Goal: Information Seeking & Learning: Learn about a topic

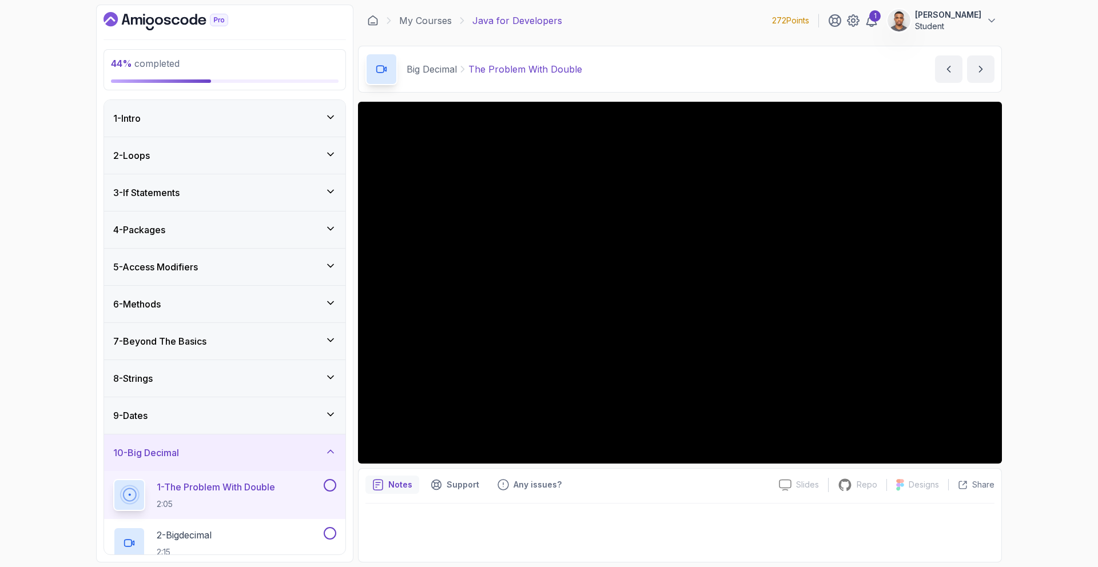
scroll to position [209, 0]
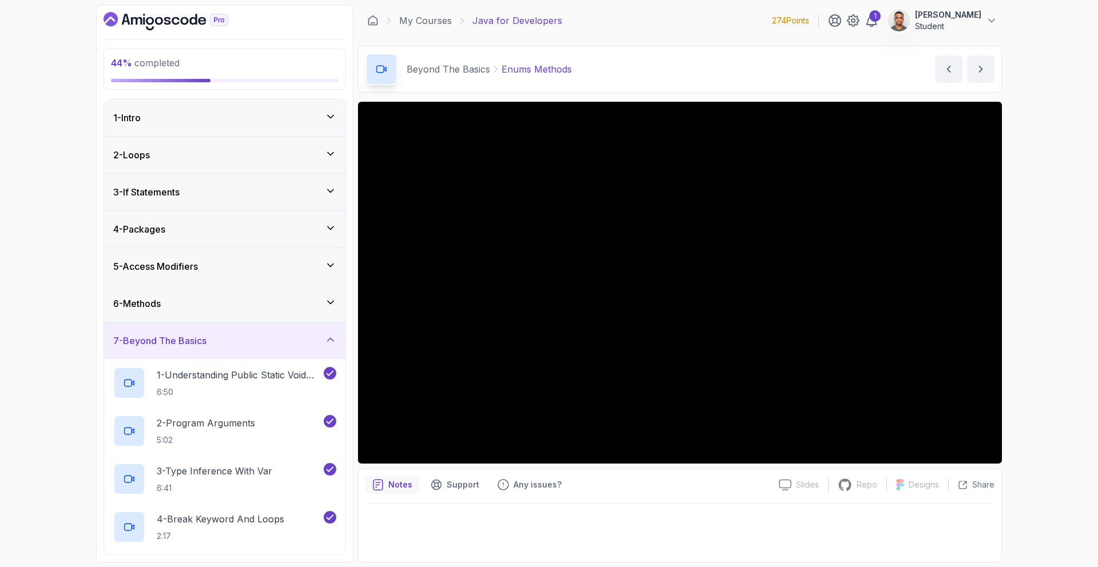
click at [270, 339] on div "7 - Beyond The Basics" at bounding box center [224, 341] width 223 height 14
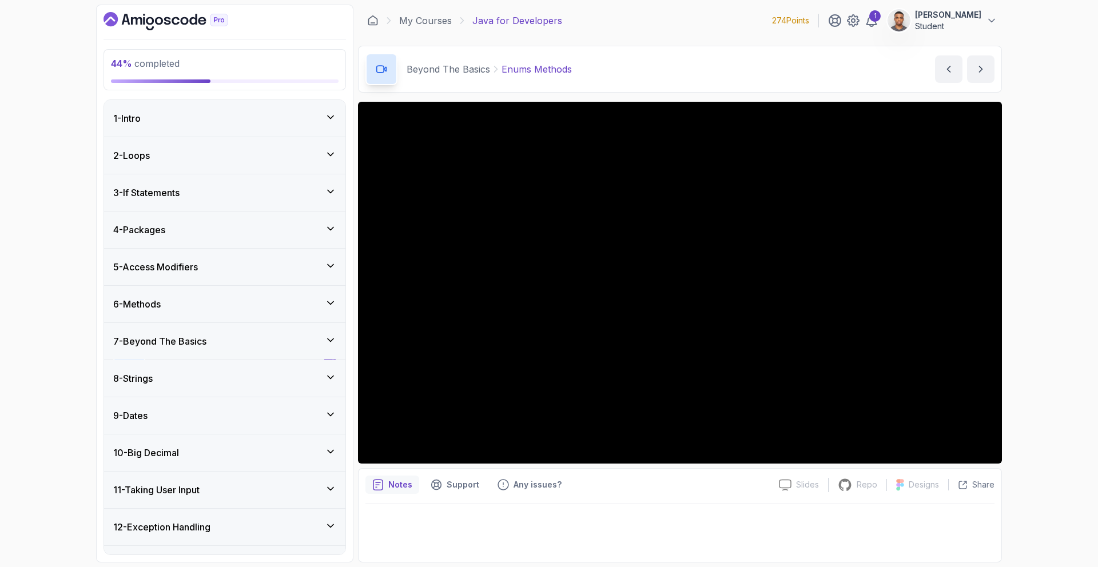
scroll to position [251, 0]
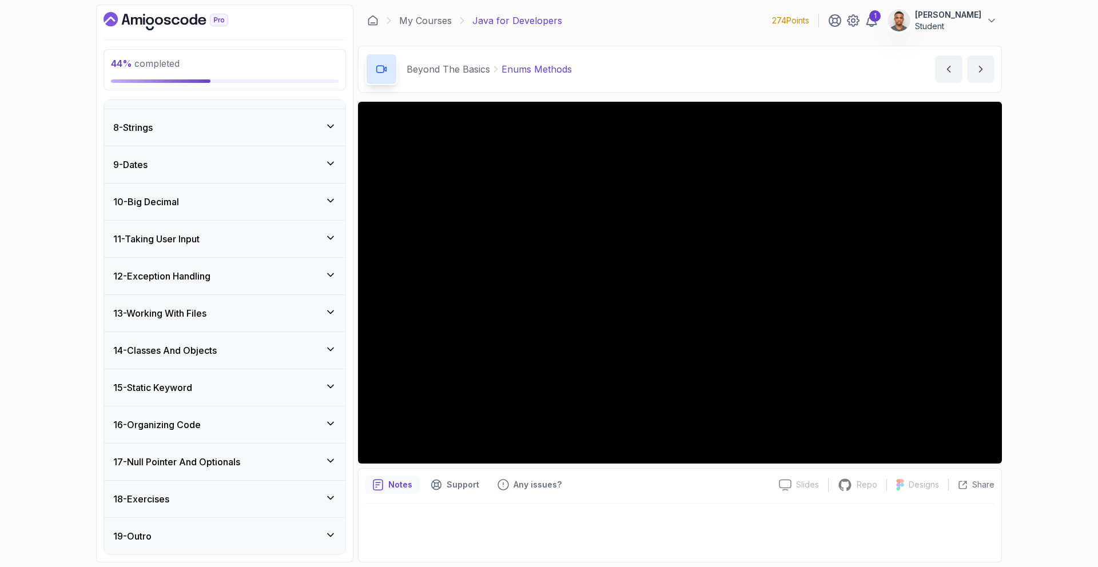
click at [152, 194] on div "10 - Big Decimal" at bounding box center [224, 202] width 241 height 37
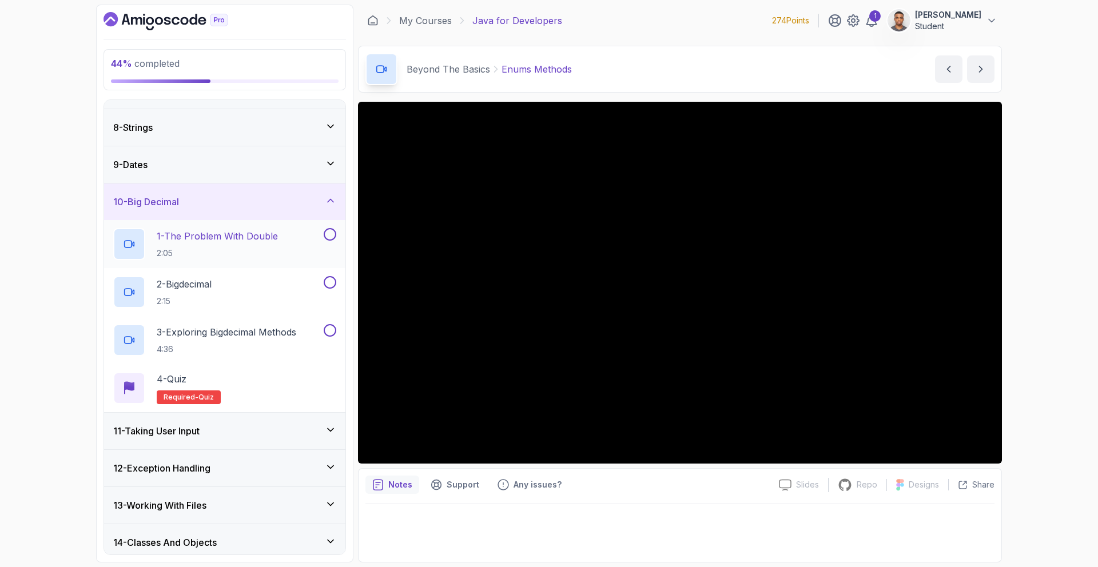
click at [202, 248] on p "2:05" at bounding box center [217, 253] width 121 height 11
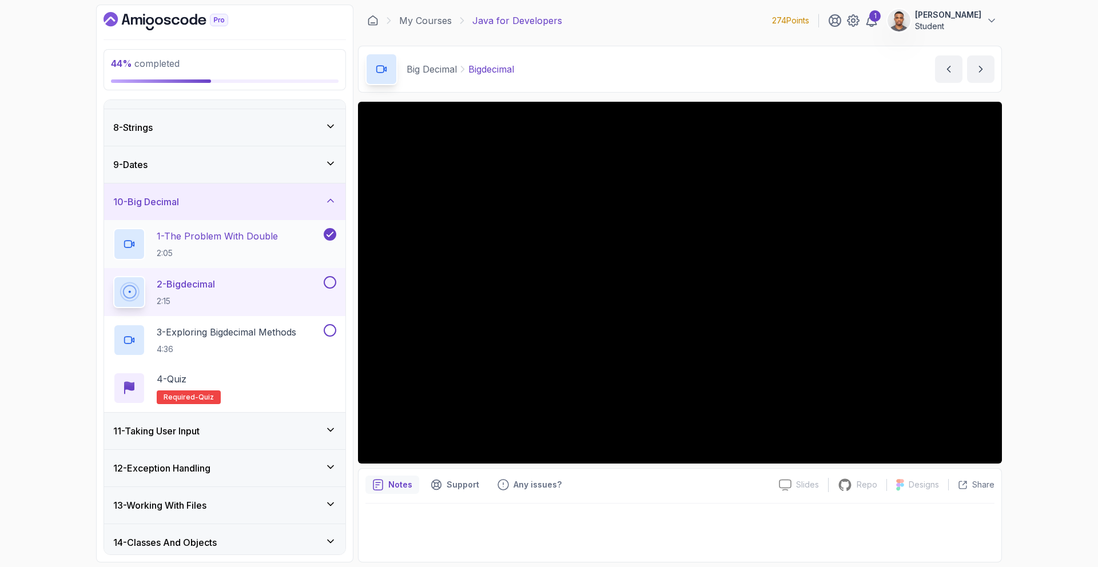
click at [255, 242] on p "1 - The Problem With Double" at bounding box center [217, 236] width 121 height 14
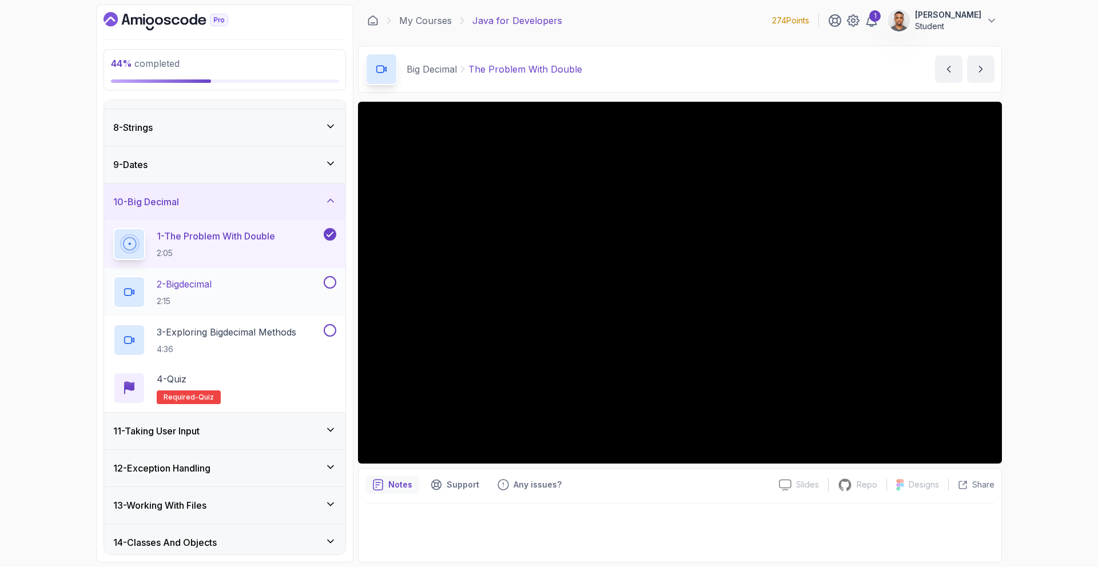
click at [241, 287] on div "2 - Bigdecimal 2:15" at bounding box center [217, 292] width 208 height 32
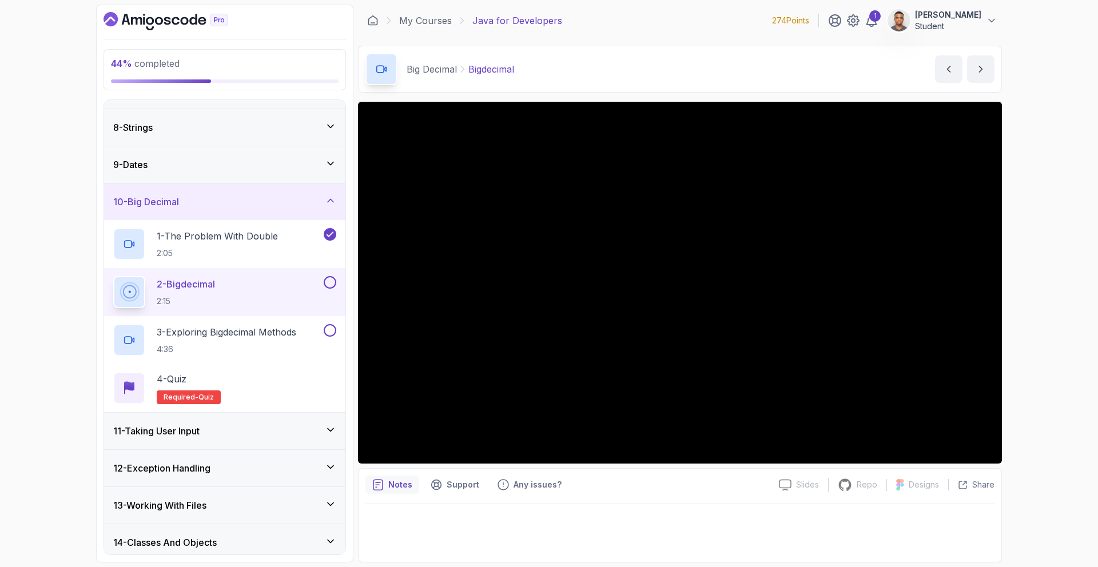
scroll to position [251, 0]
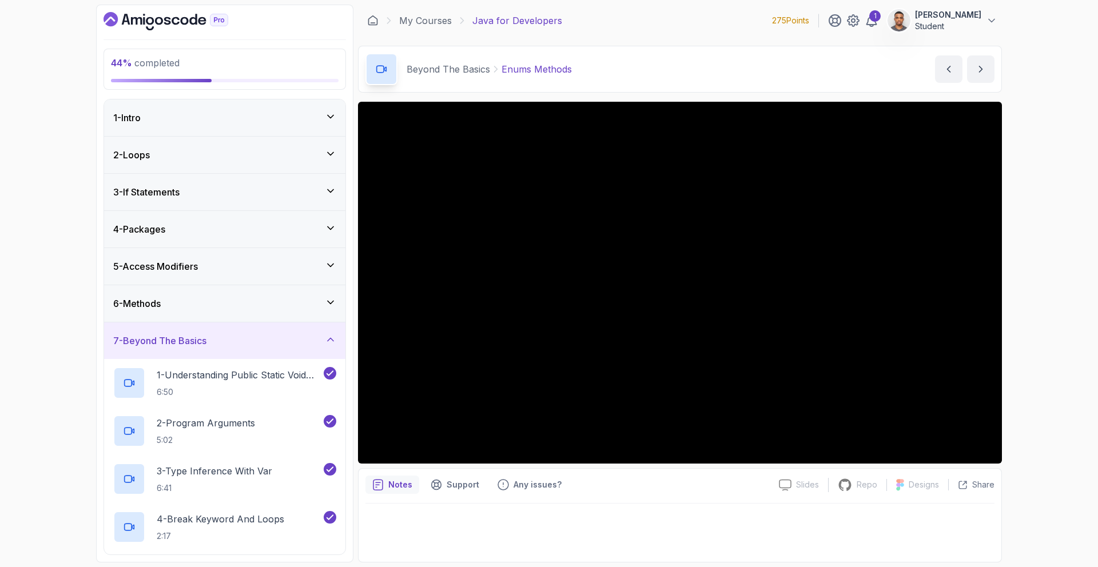
click at [170, 332] on div "7 - Beyond The Basics" at bounding box center [224, 341] width 241 height 37
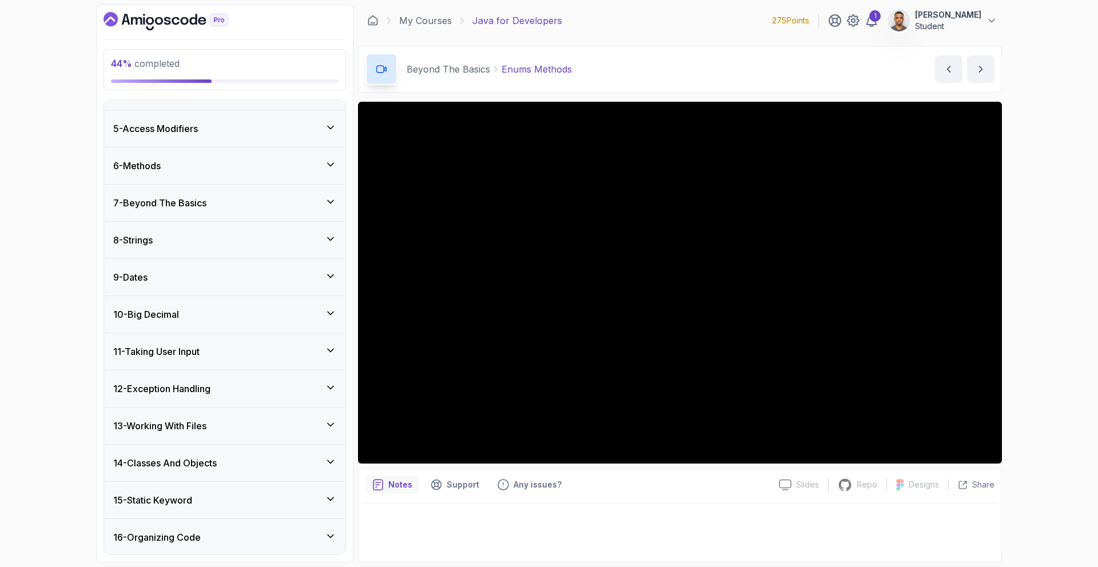
scroll to position [251, 0]
click at [157, 206] on h3 "10 - Big Decimal" at bounding box center [146, 202] width 66 height 14
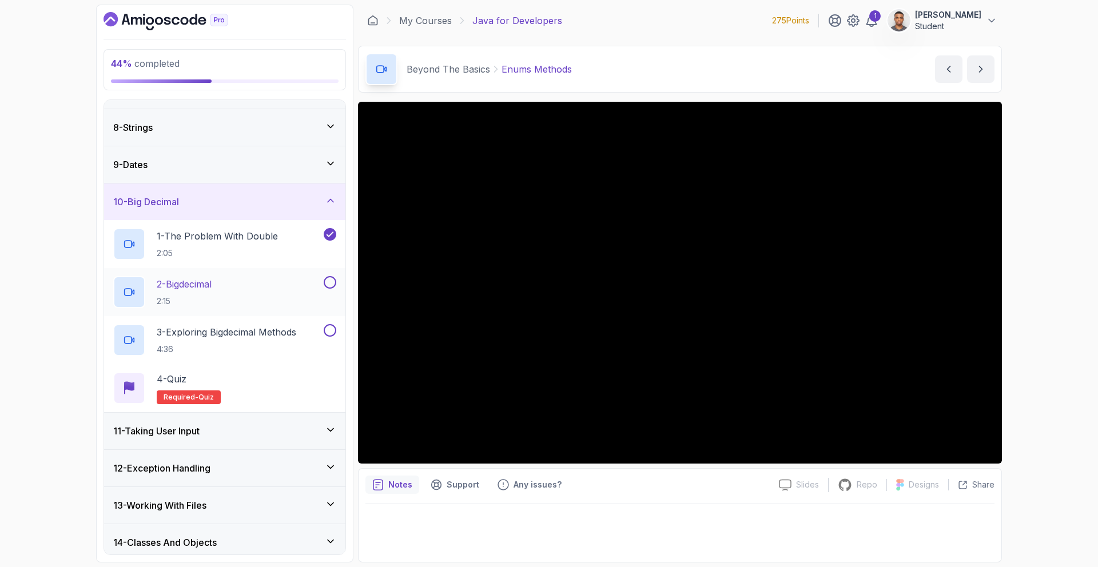
click at [180, 281] on p "2 - Bigdecimal" at bounding box center [184, 284] width 55 height 14
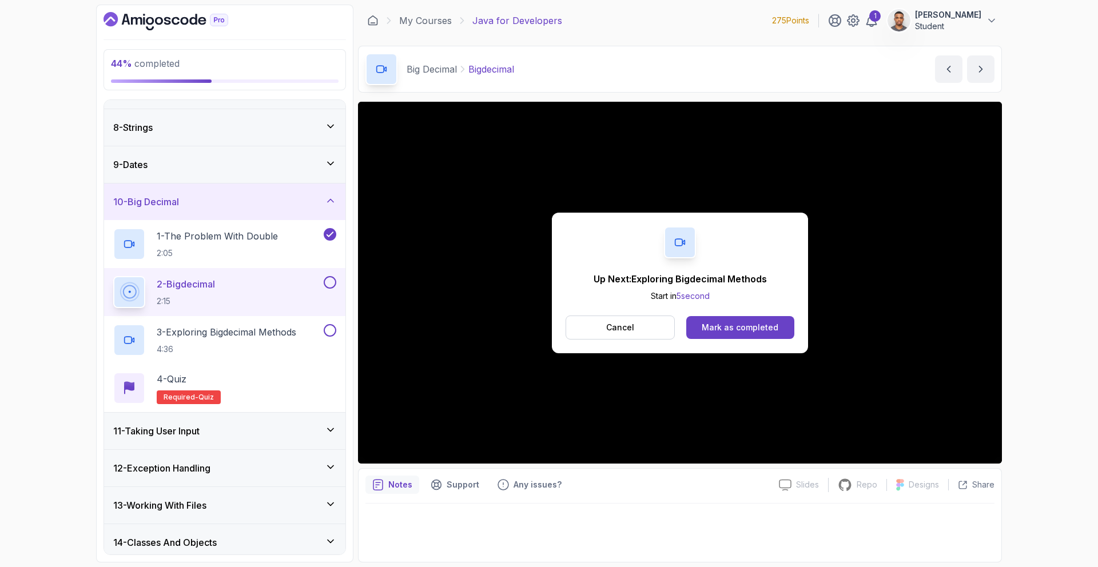
click at [783, 365] on div "Up Next: Exploring Bigdecimal Methods Start in 5 second Cancel Mark as completed" at bounding box center [680, 283] width 644 height 362
click at [751, 335] on button "Mark as completed" at bounding box center [740, 327] width 108 height 23
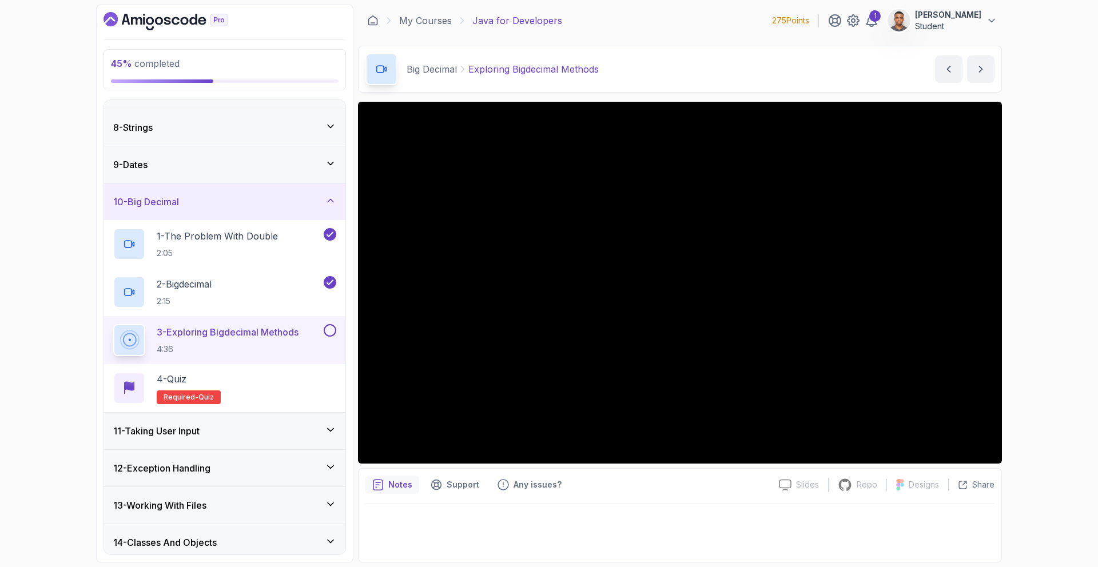
click at [326, 427] on icon at bounding box center [330, 429] width 11 height 11
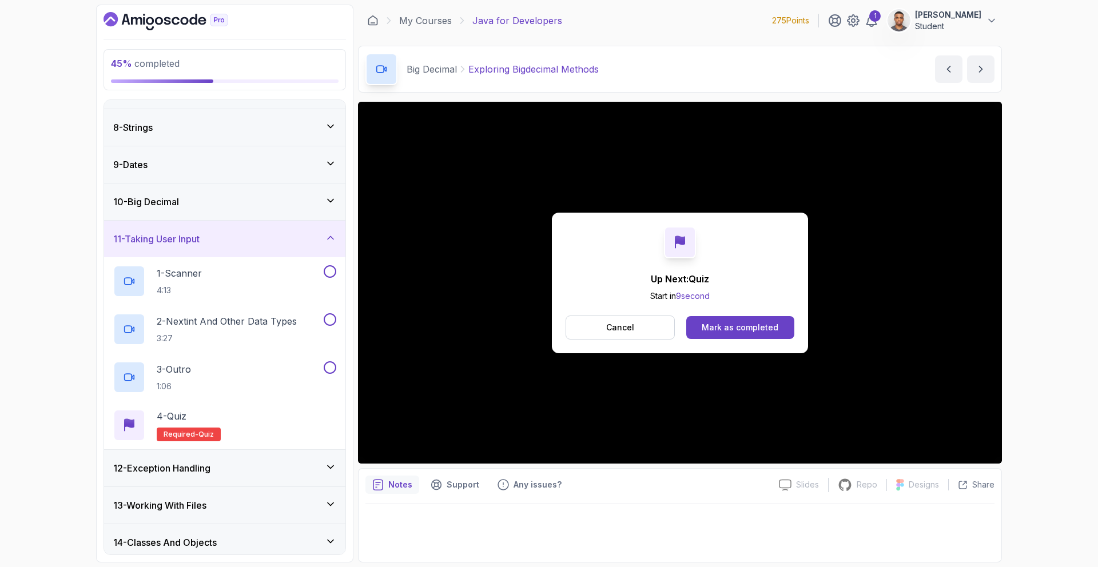
click at [331, 242] on icon at bounding box center [330, 237] width 11 height 11
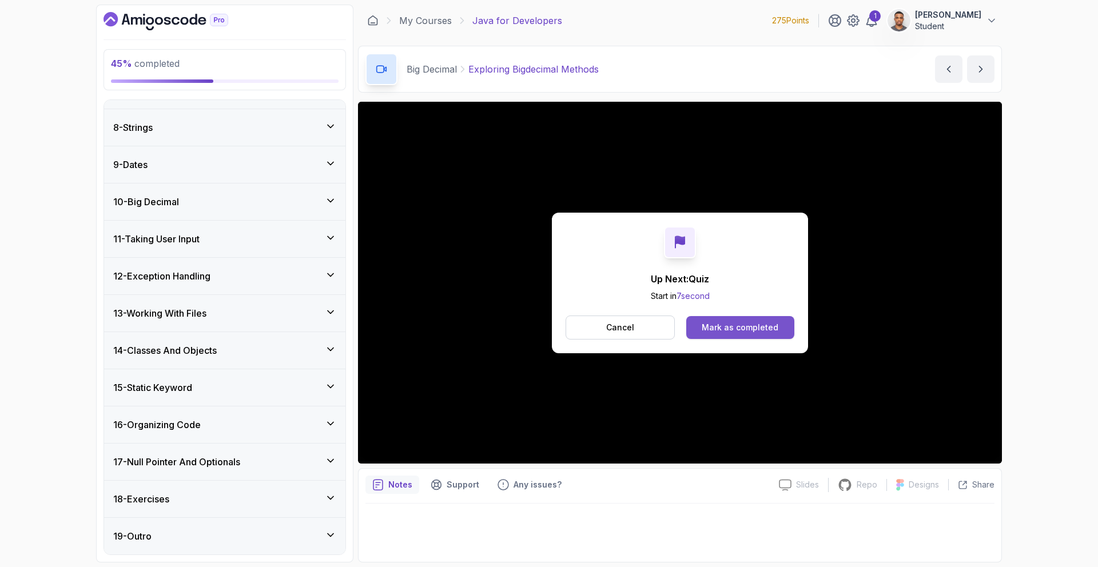
click at [721, 322] on div "Mark as completed" at bounding box center [740, 327] width 77 height 11
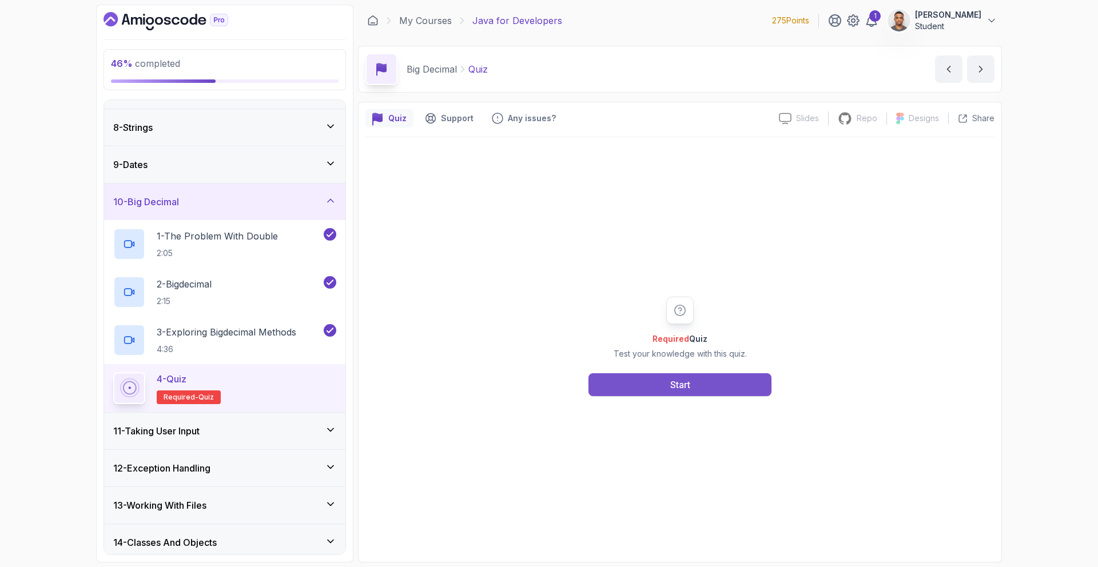
click at [692, 389] on button "Start" at bounding box center [679, 384] width 183 height 23
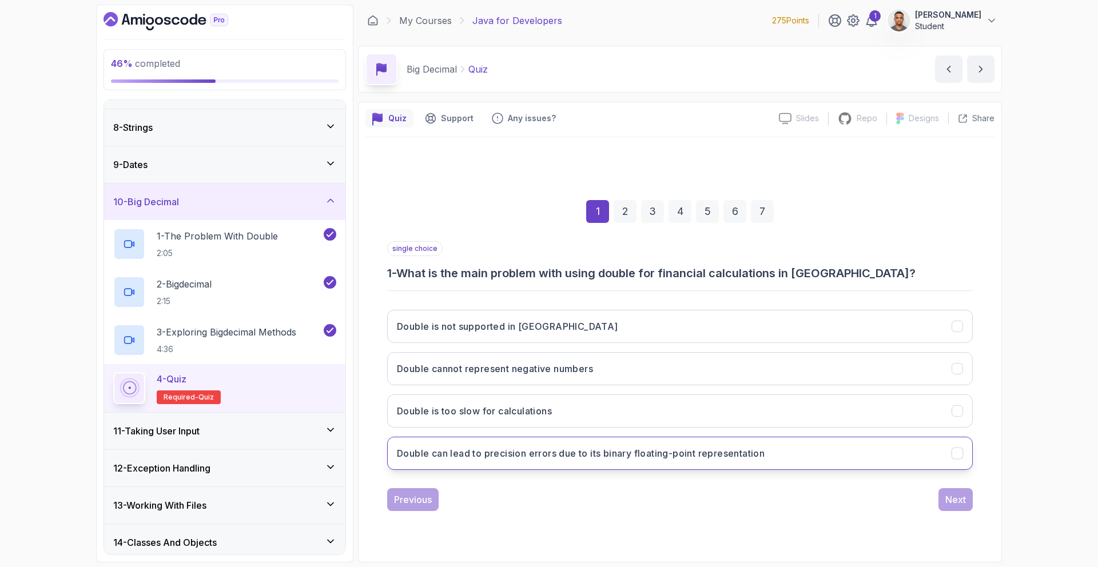
click at [469, 456] on h3 "Double can lead to precision errors due to its binary floating-point representa…" at bounding box center [581, 454] width 368 height 14
click at [941, 496] on button "Next" at bounding box center [955, 499] width 34 height 23
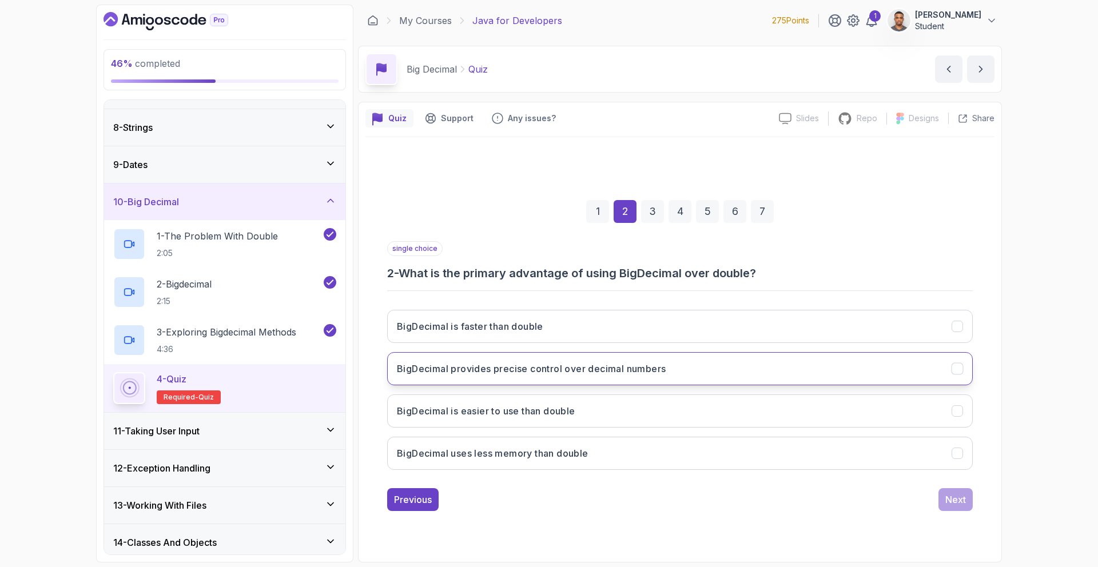
click at [629, 364] on h3 "BigDecimal provides precise control over decimal numbers" at bounding box center [531, 369] width 269 height 14
click at [956, 494] on div "Next" at bounding box center [955, 500] width 21 height 14
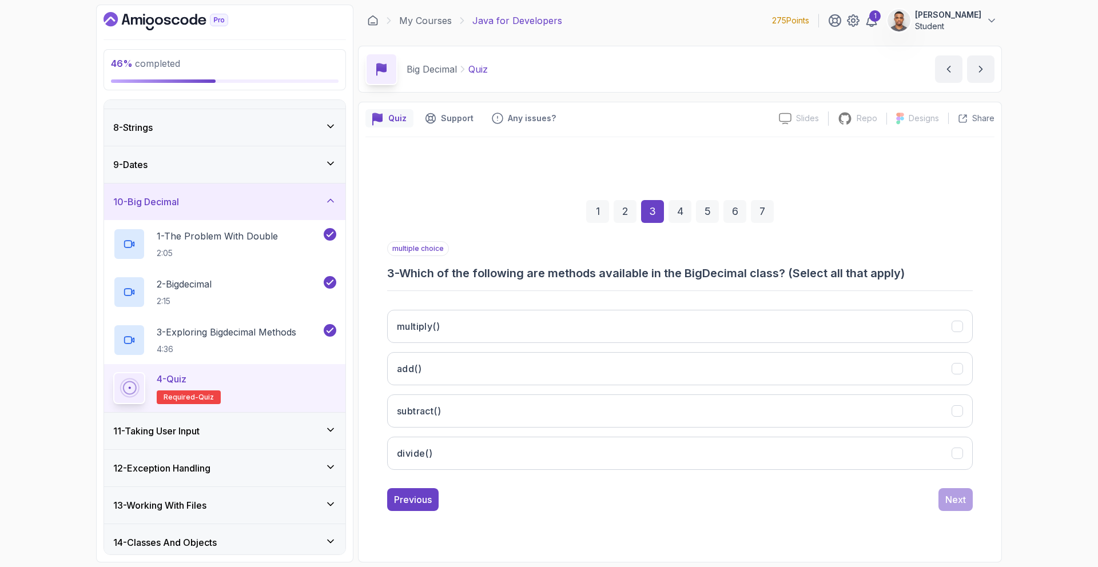
drag, startPoint x: 464, startPoint y: 337, endPoint x: 459, endPoint y: 348, distance: 12.3
click at [463, 337] on button "multiply()" at bounding box center [680, 326] width 586 height 33
drag, startPoint x: 448, startPoint y: 375, endPoint x: 444, endPoint y: 391, distance: 16.9
click at [447, 375] on button "add()" at bounding box center [680, 368] width 586 height 33
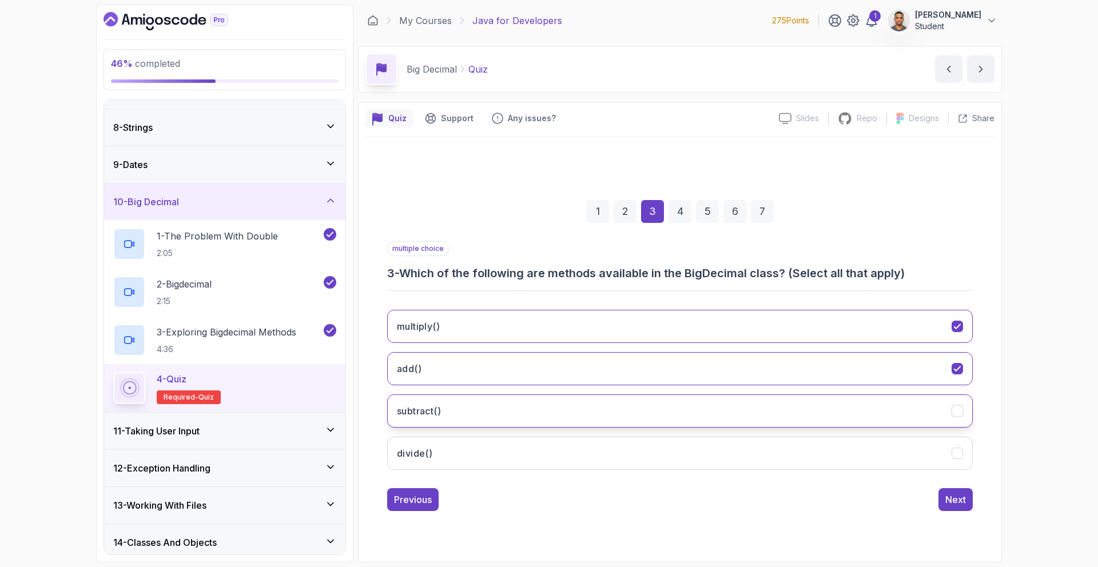
click at [441, 409] on h3 "subtract()" at bounding box center [419, 411] width 44 height 14
click at [948, 462] on button "divide()" at bounding box center [680, 453] width 586 height 33
click at [958, 497] on div "Next" at bounding box center [955, 500] width 21 height 14
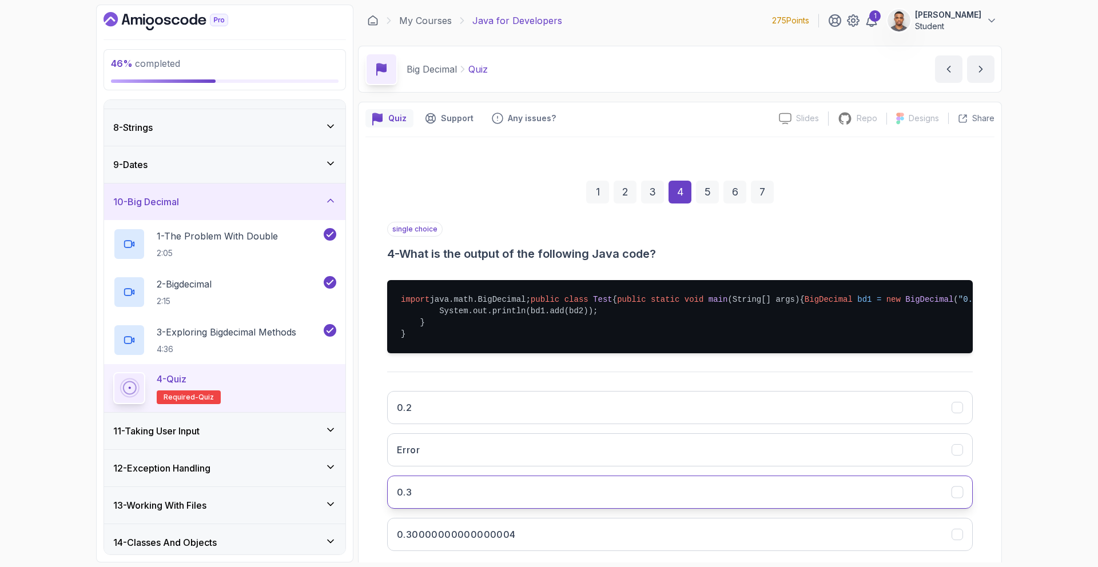
click at [600, 509] on button "0.3" at bounding box center [680, 492] width 586 height 33
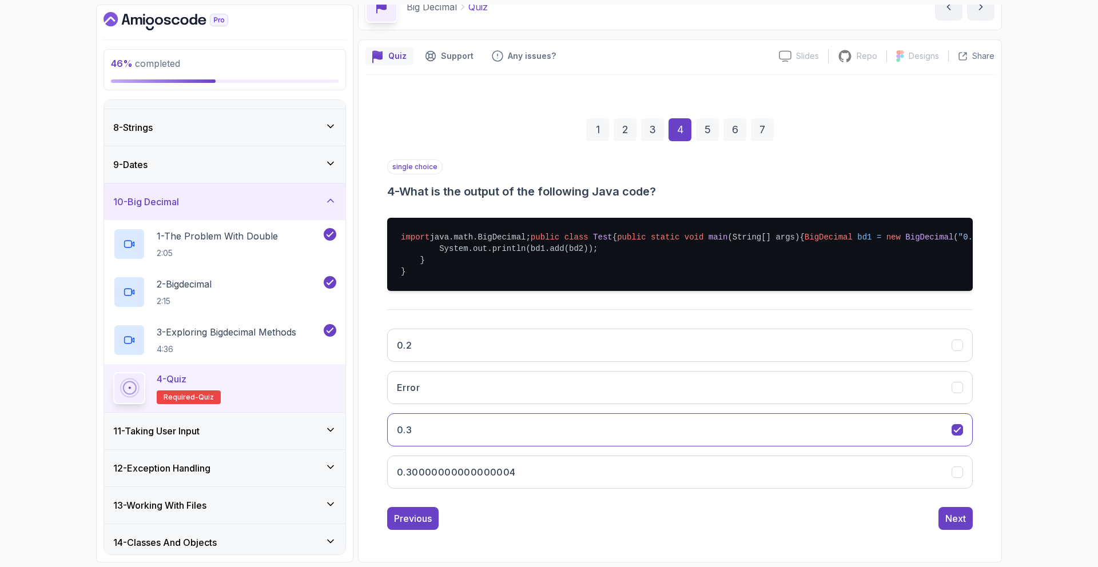
scroll to position [108, 0]
click at [944, 514] on button "Next" at bounding box center [955, 518] width 34 height 23
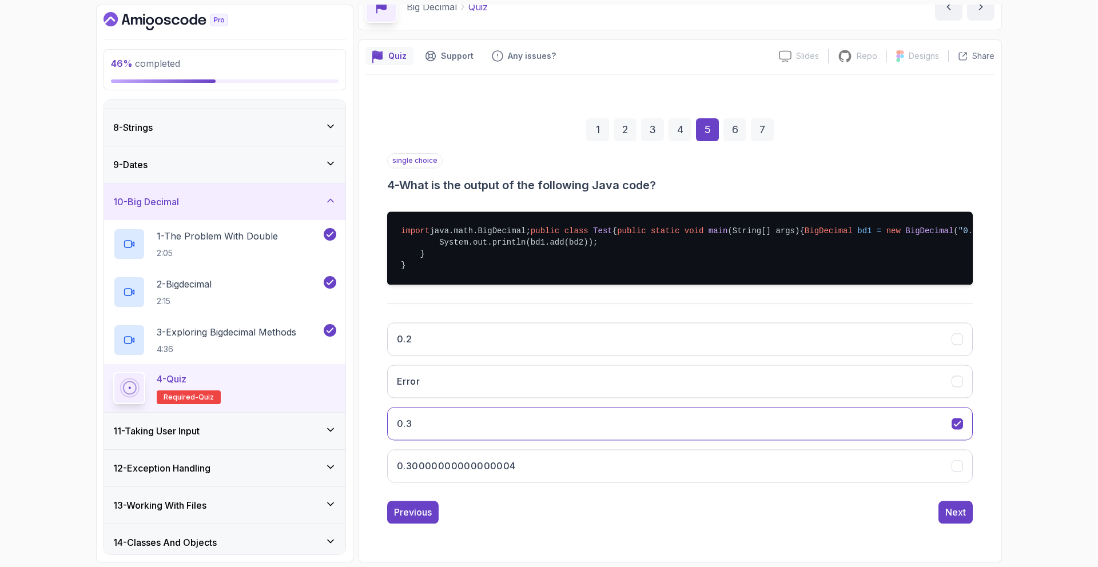
scroll to position [0, 0]
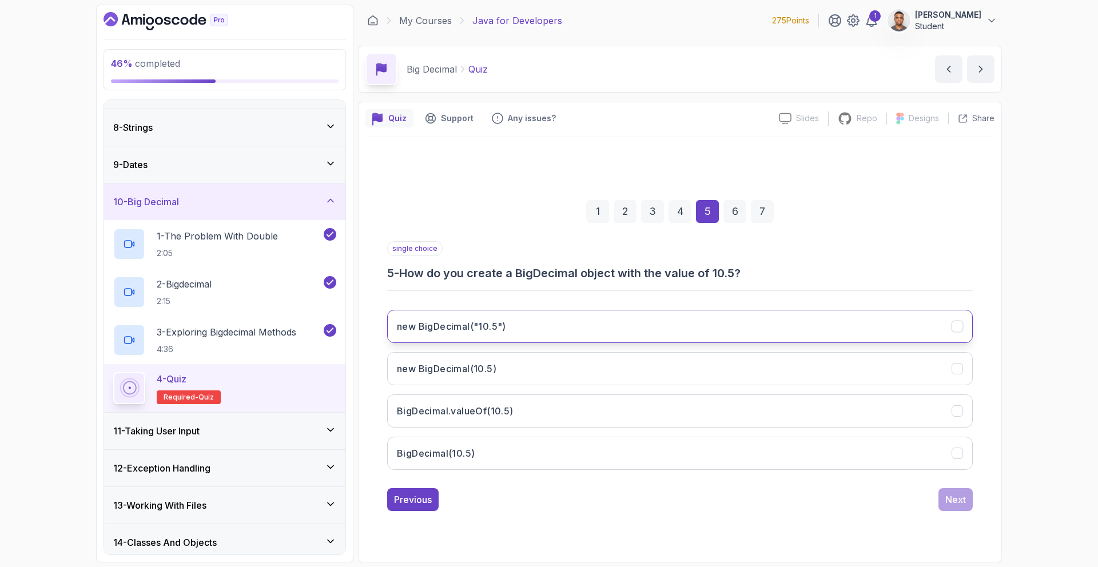
click at [483, 338] on button "new BigDecimal("10.5")" at bounding box center [680, 326] width 586 height 33
click at [949, 502] on div "Next" at bounding box center [955, 500] width 21 height 14
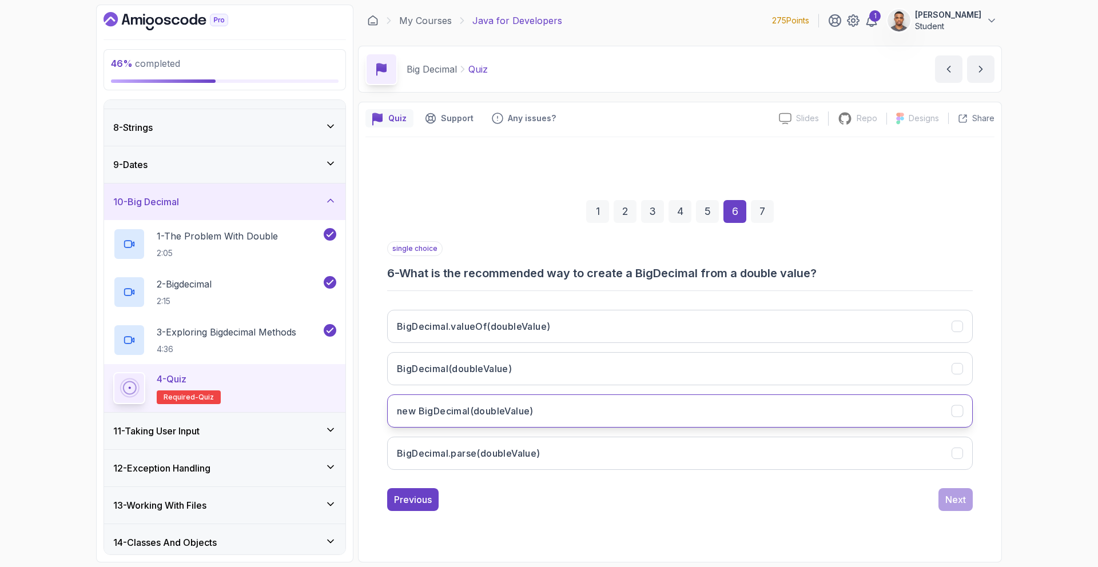
click at [614, 414] on button "new BigDecimal(doubleValue)" at bounding box center [680, 411] width 586 height 33
click at [952, 501] on div "Next" at bounding box center [955, 500] width 21 height 14
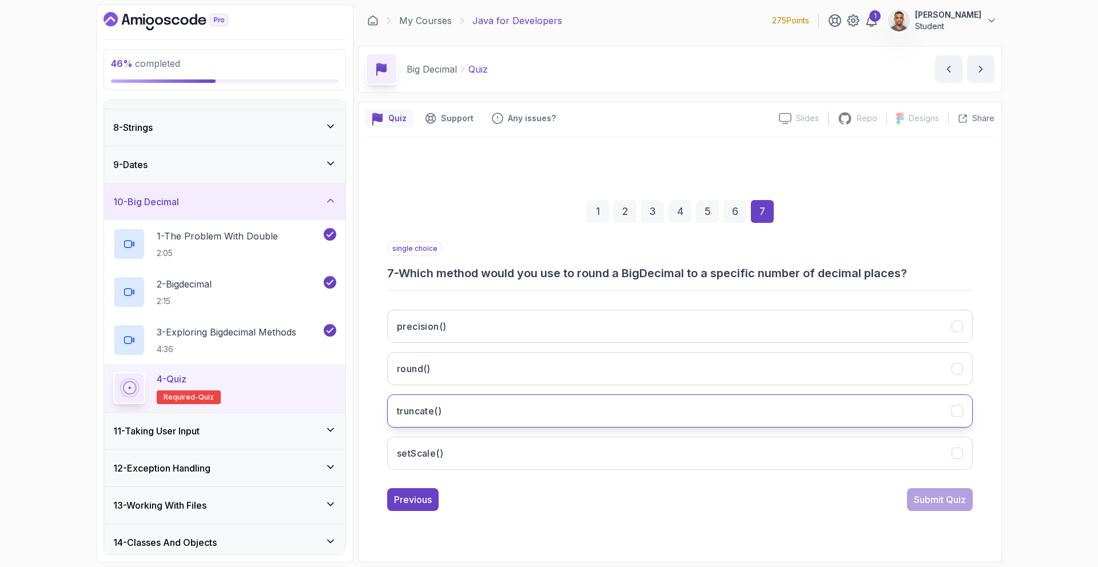
drag, startPoint x: 825, startPoint y: 403, endPoint x: 832, endPoint y: 413, distance: 13.2
click at [825, 403] on button "truncate()" at bounding box center [680, 411] width 586 height 33
click at [937, 500] on div "Submit Quiz" at bounding box center [940, 500] width 52 height 14
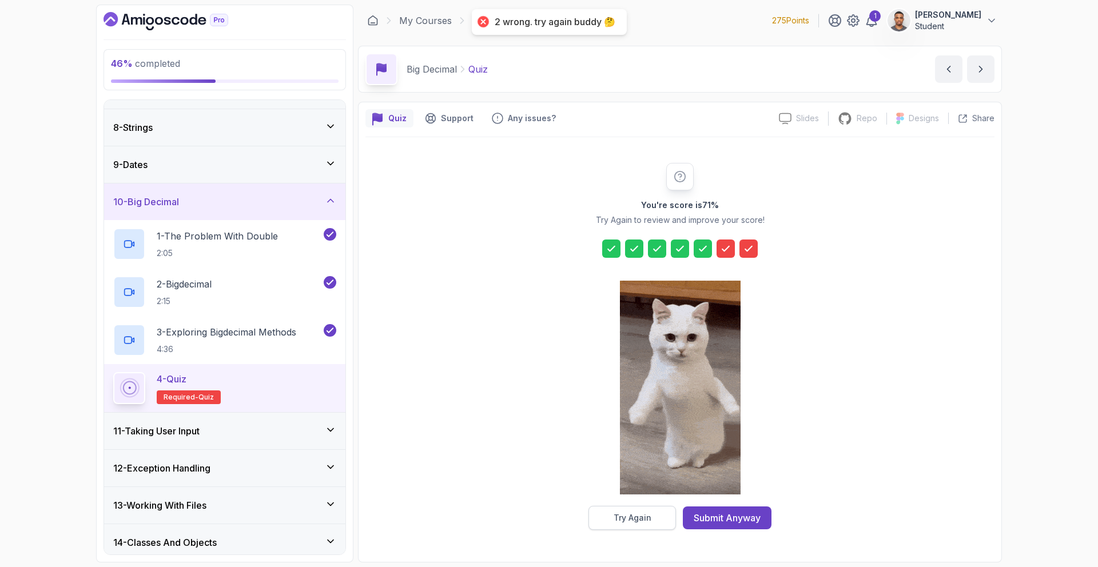
click at [639, 509] on button "Try Again" at bounding box center [631, 518] width 87 height 24
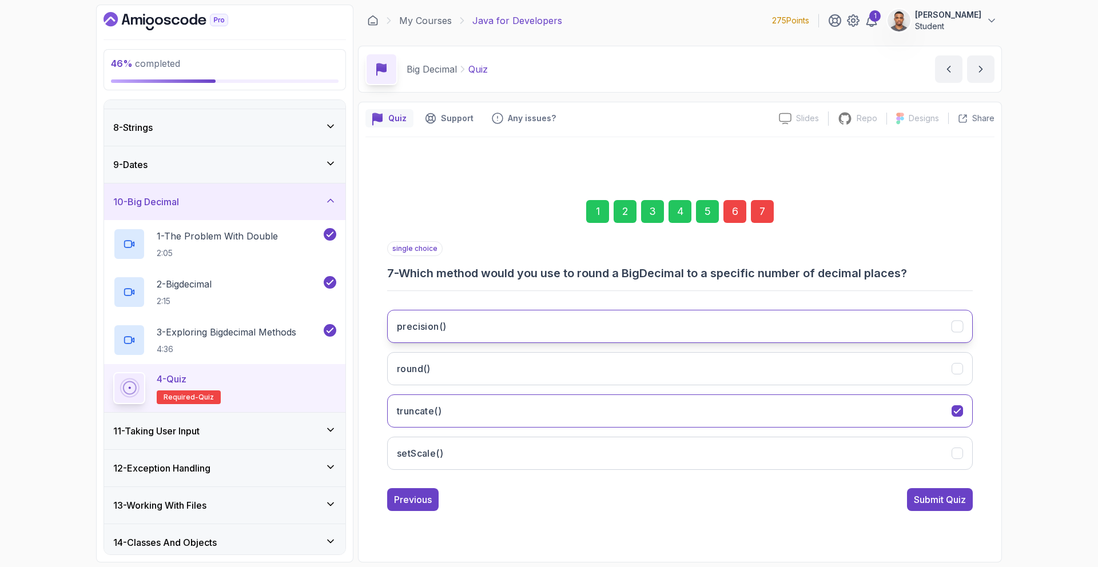
click at [598, 325] on button "precision()" at bounding box center [680, 326] width 586 height 33
click at [737, 213] on div "6" at bounding box center [734, 211] width 23 height 23
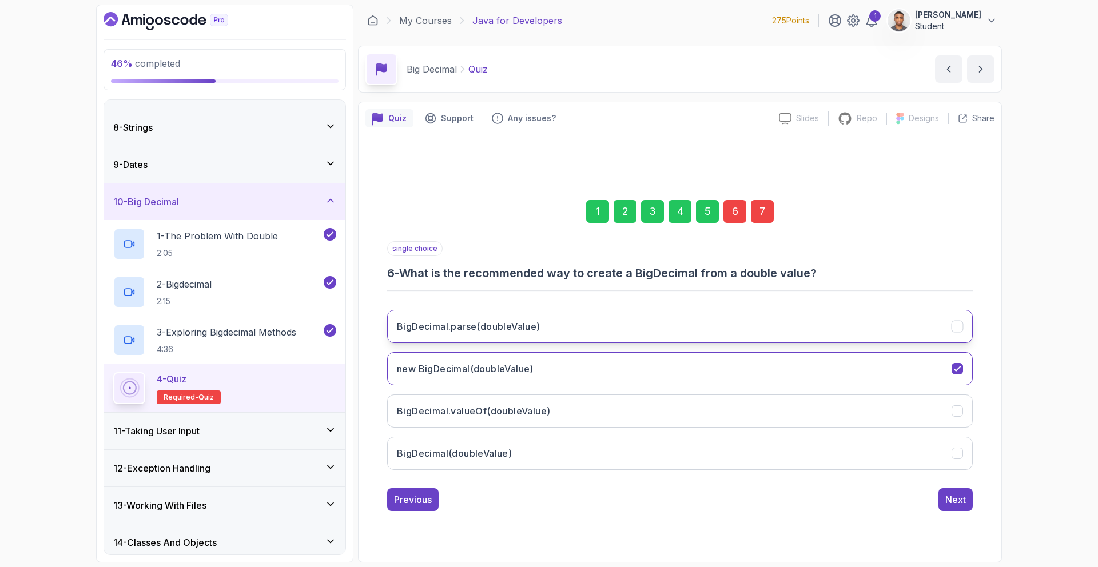
click at [619, 330] on button "BigDecimal.parse(doubleValue)" at bounding box center [680, 326] width 586 height 33
click at [958, 506] on div "Next" at bounding box center [955, 500] width 21 height 14
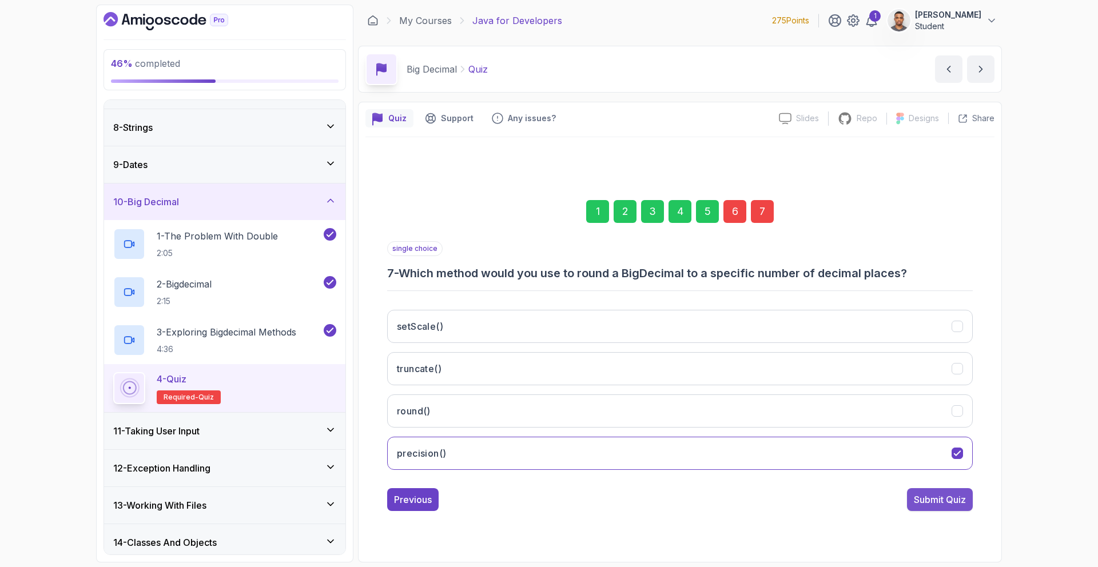
click at [949, 502] on div "Submit Quiz" at bounding box center [940, 500] width 52 height 14
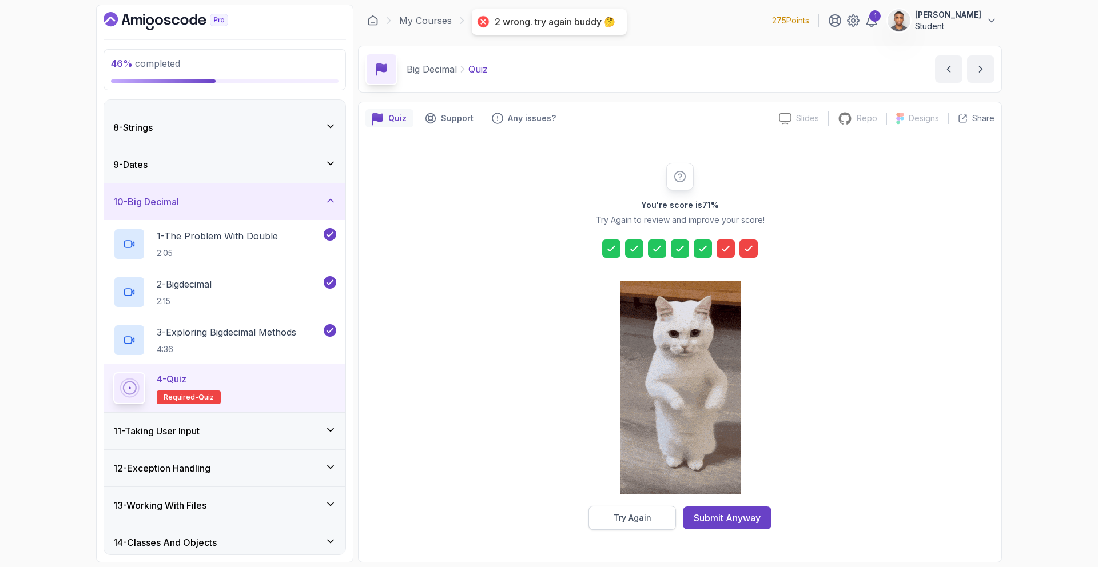
click at [630, 519] on div "Try Again" at bounding box center [633, 517] width 38 height 11
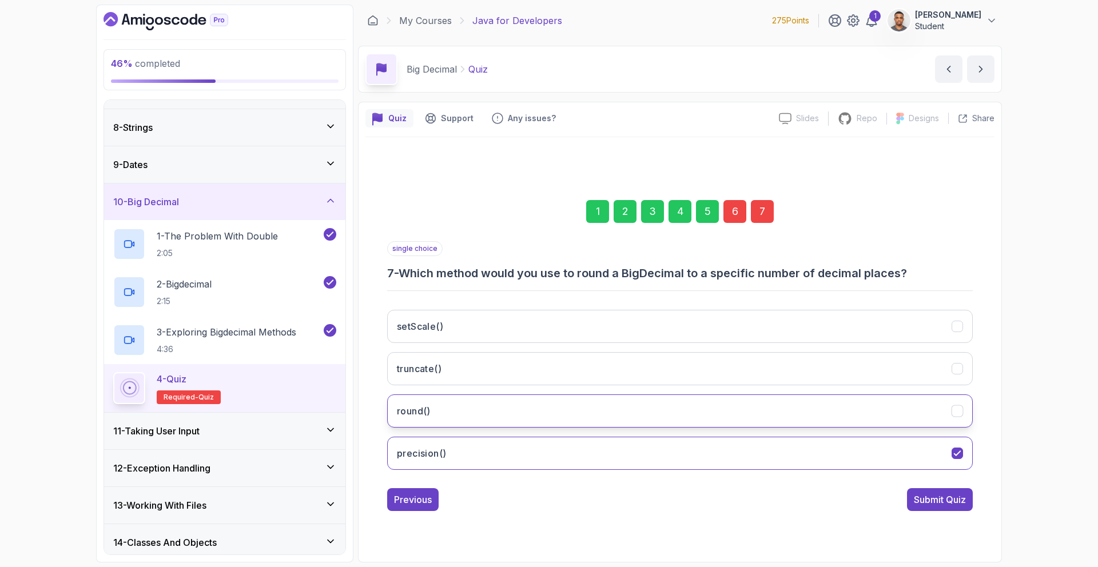
click at [639, 420] on button "round()" at bounding box center [680, 411] width 586 height 33
click at [731, 214] on div "6" at bounding box center [734, 211] width 23 height 23
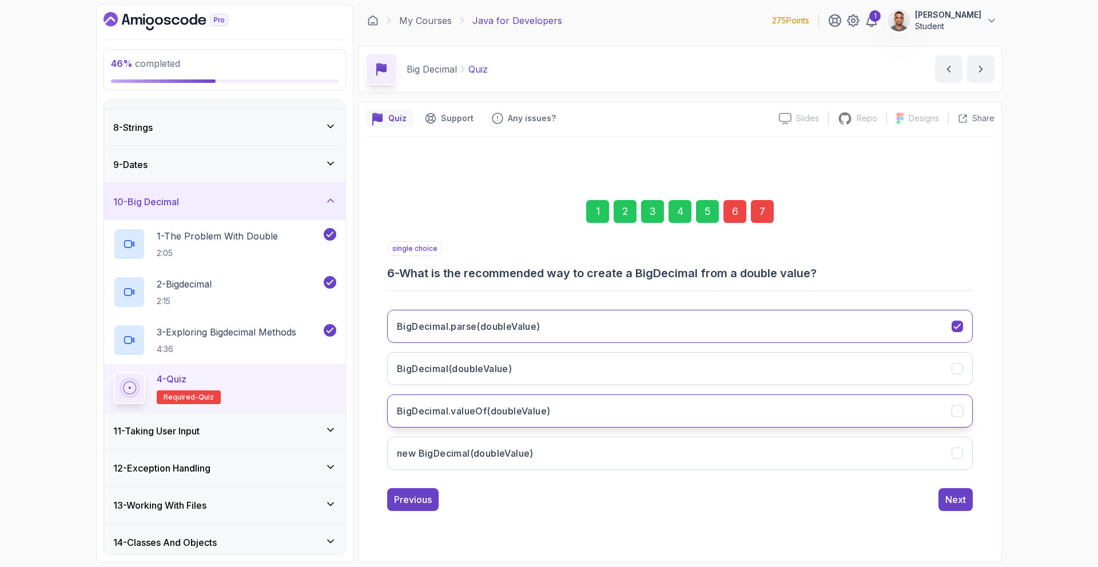
click at [458, 415] on h3 "BigDecimal.valueOf(doubleValue)" at bounding box center [473, 411] width 153 height 14
click at [949, 496] on div "Next" at bounding box center [955, 500] width 21 height 14
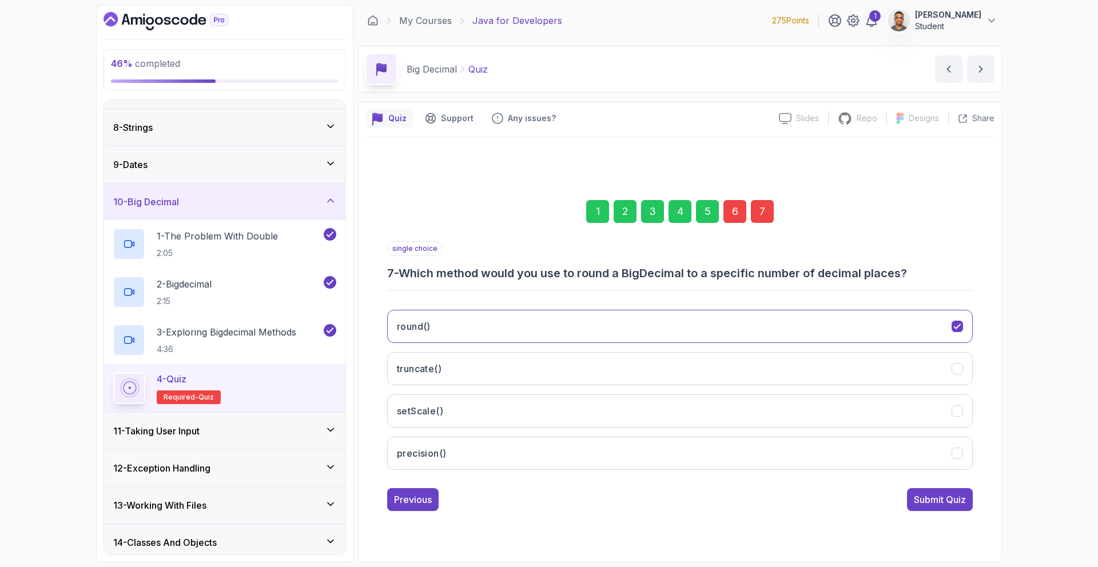
click at [949, 496] on div "Submit Quiz" at bounding box center [940, 500] width 52 height 14
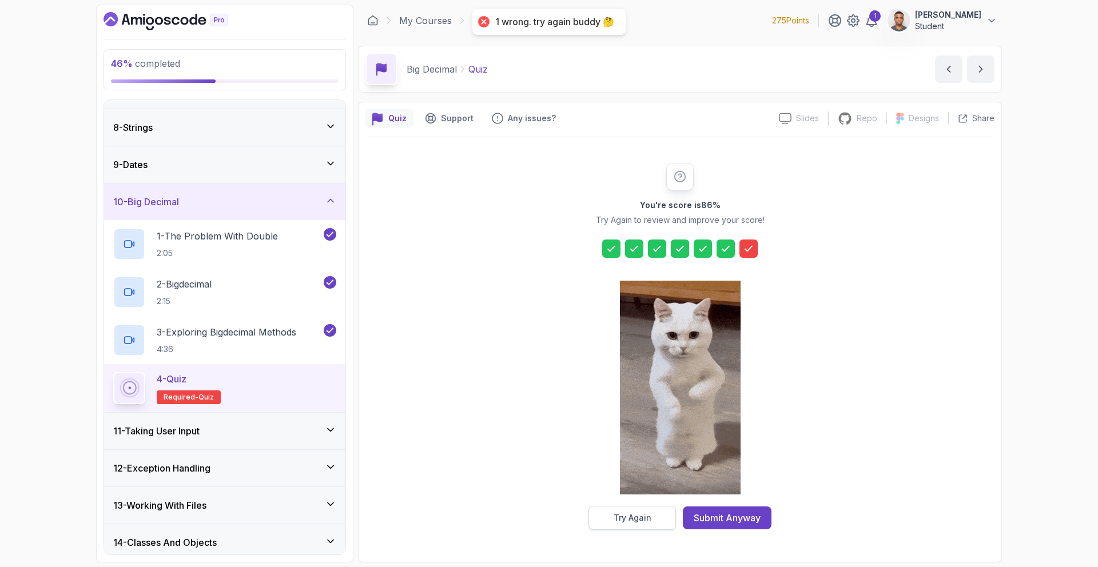
click at [616, 519] on div "Try Again" at bounding box center [633, 517] width 38 height 11
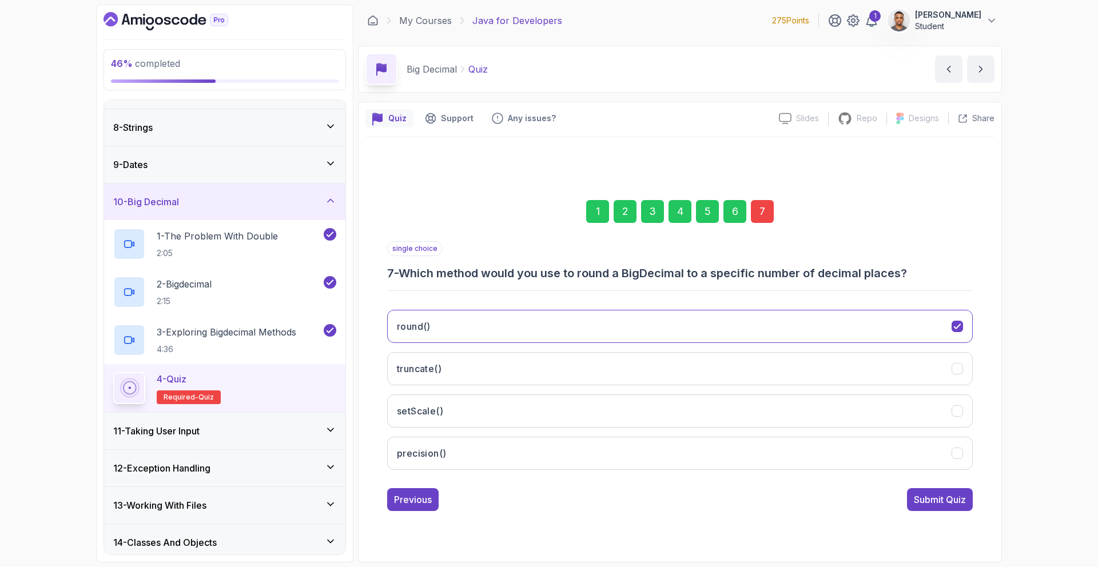
click at [732, 219] on div "6" at bounding box center [734, 211] width 23 height 23
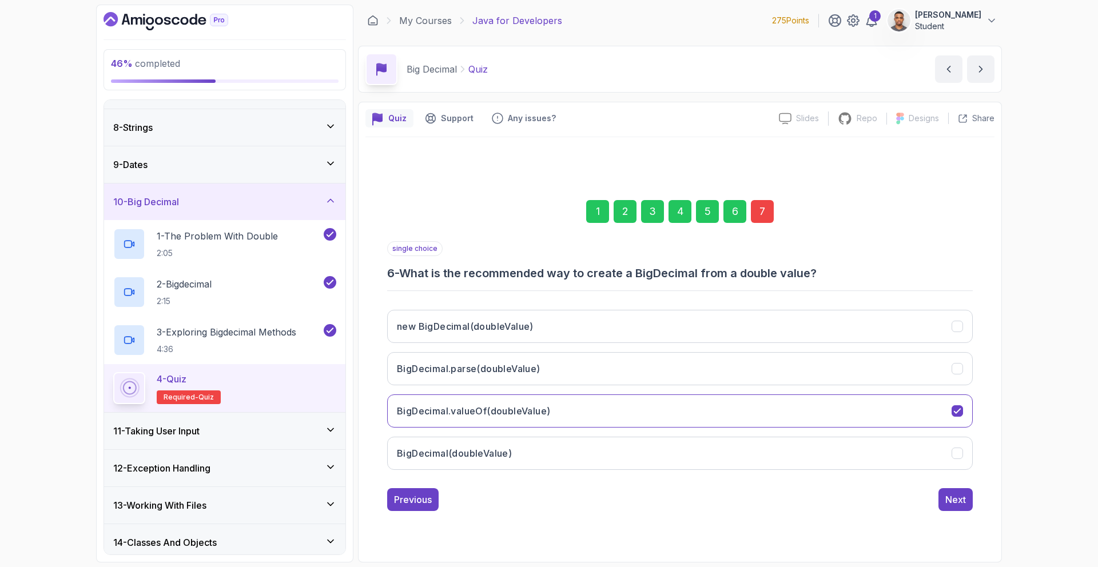
click at [756, 218] on div "7" at bounding box center [762, 211] width 23 height 23
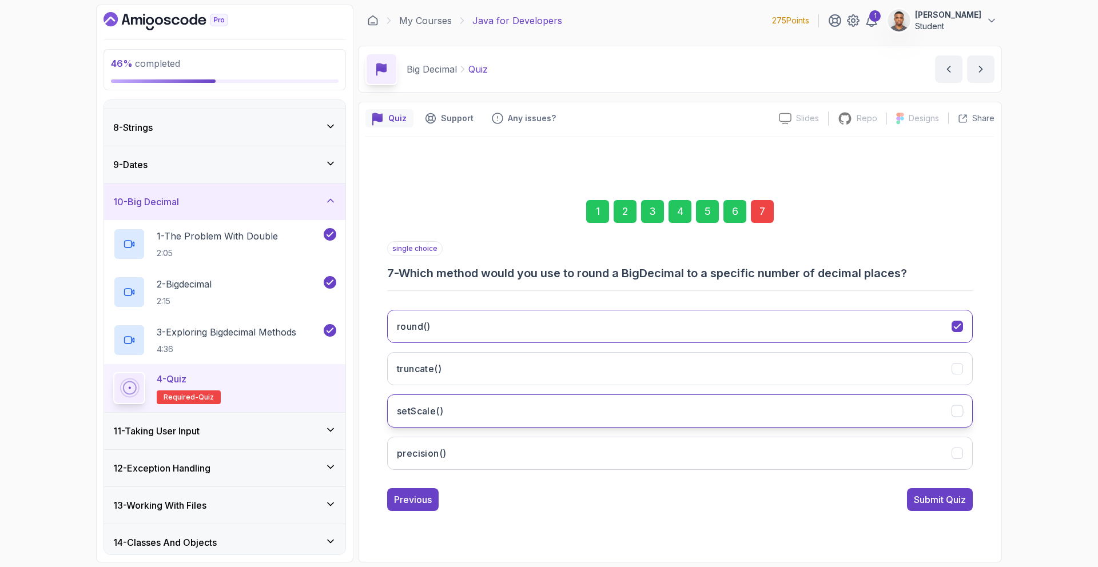
click at [457, 419] on button "setScale()" at bounding box center [680, 411] width 586 height 33
click at [937, 499] on div "Submit Quiz" at bounding box center [940, 500] width 52 height 14
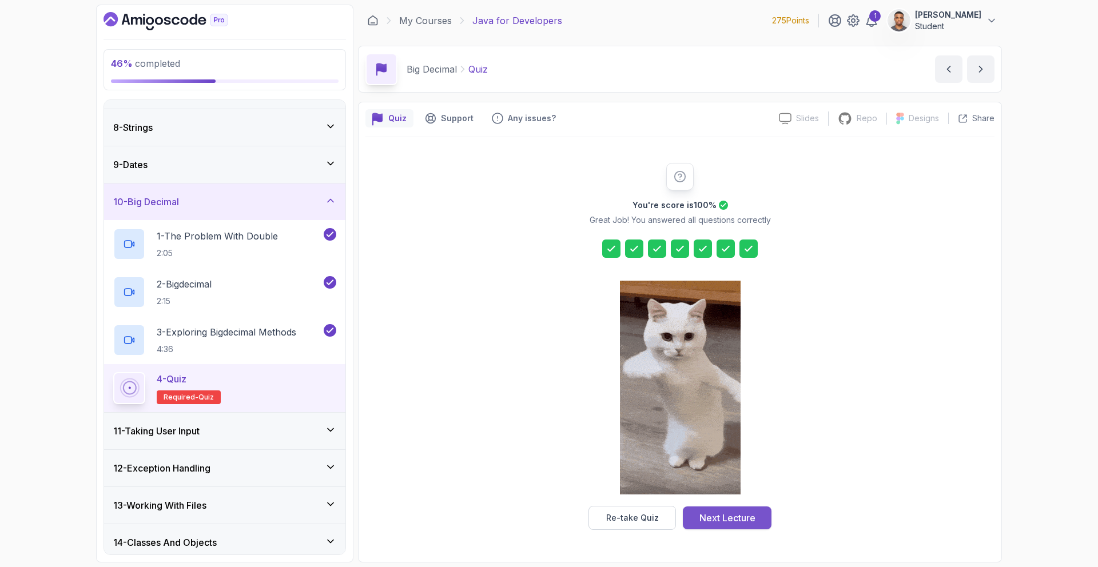
click at [730, 522] on div "Next Lecture" at bounding box center [727, 518] width 56 height 14
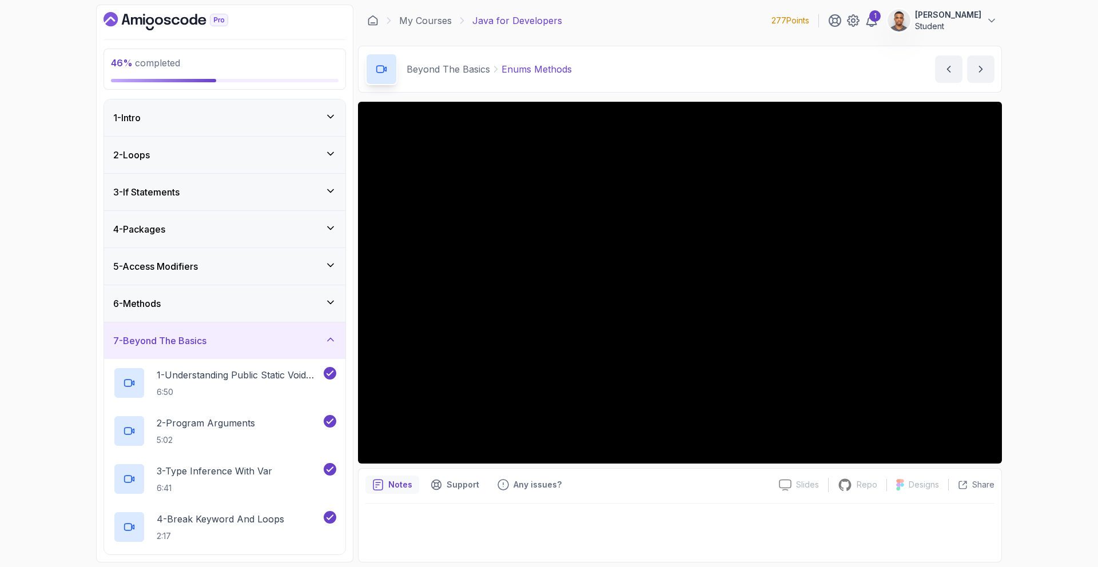
click at [242, 342] on div "7 - Beyond The Basics" at bounding box center [224, 341] width 223 height 14
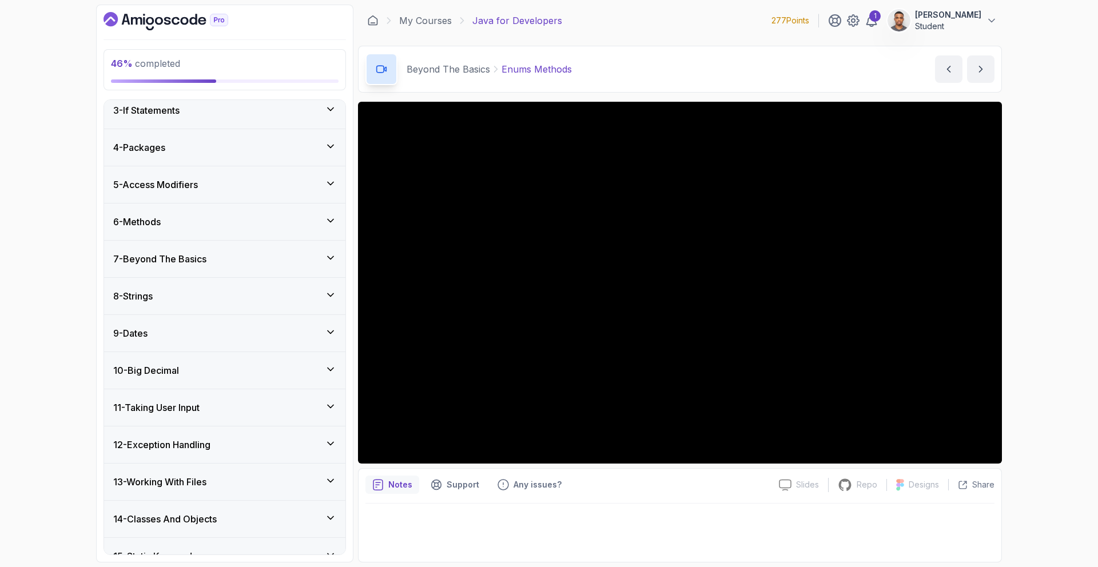
scroll to position [222, 0]
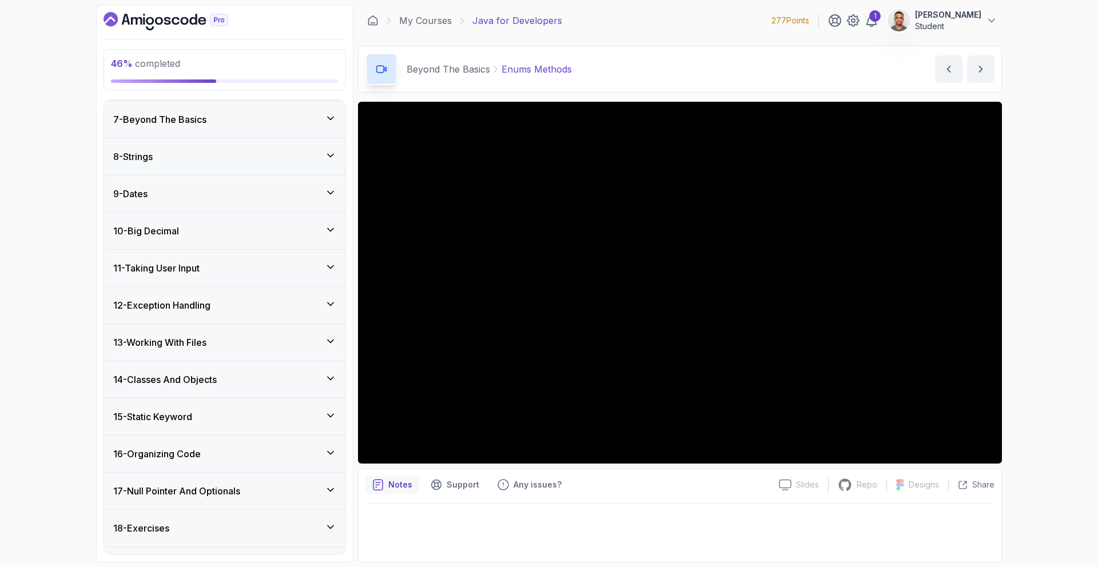
click at [200, 265] on h3 "11 - Taking User Input" at bounding box center [156, 268] width 86 height 14
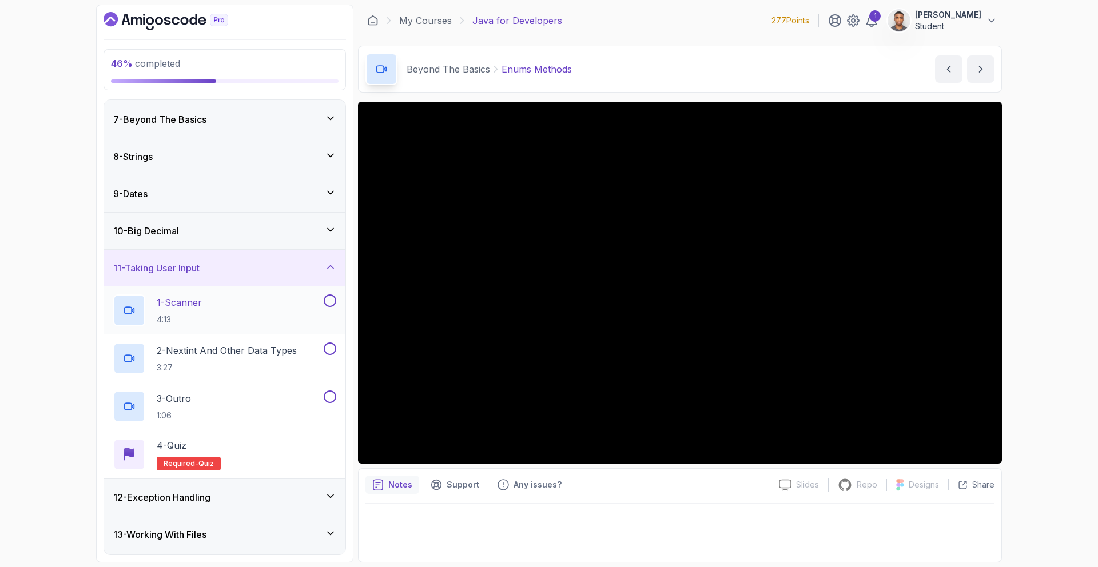
click at [207, 293] on div "1 - Scanner 4:13" at bounding box center [224, 311] width 241 height 48
click at [209, 300] on div "1 - Scanner 4:13" at bounding box center [217, 311] width 208 height 32
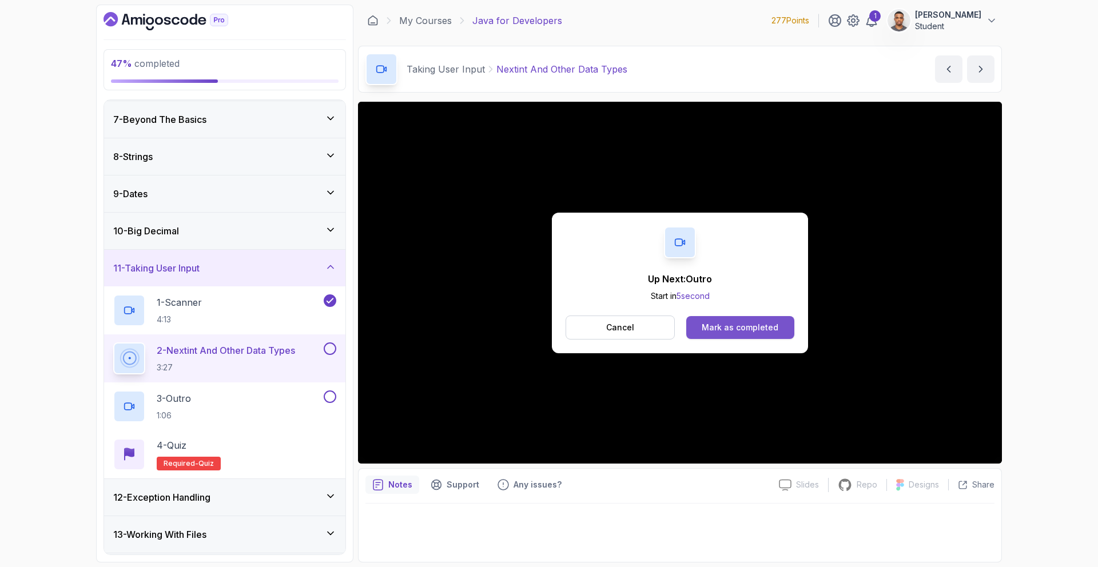
click at [757, 331] on div "Mark as completed" at bounding box center [740, 327] width 77 height 11
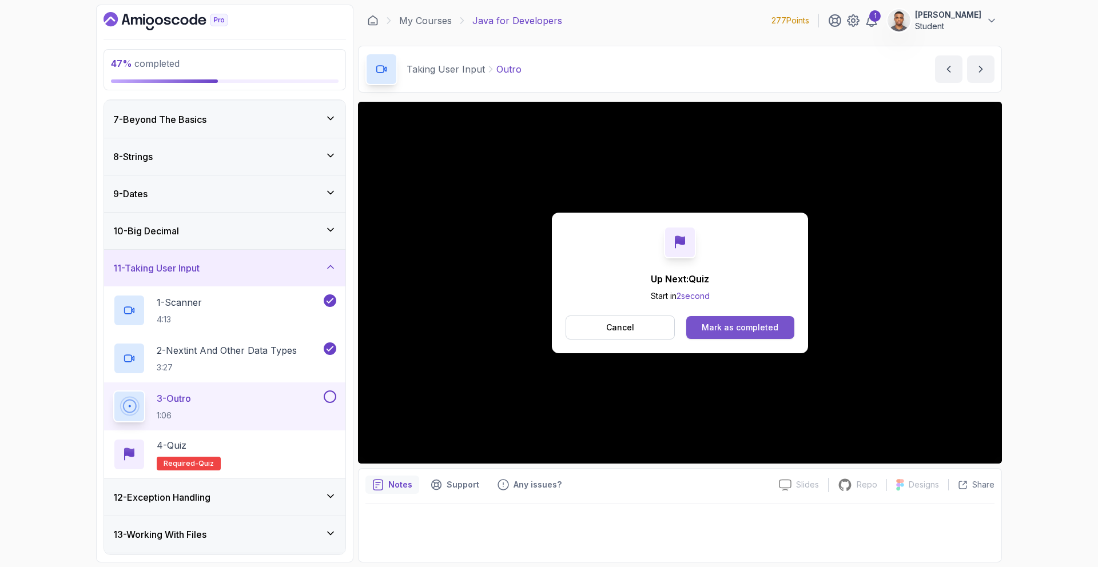
click at [731, 325] on div "Mark as completed" at bounding box center [740, 327] width 77 height 11
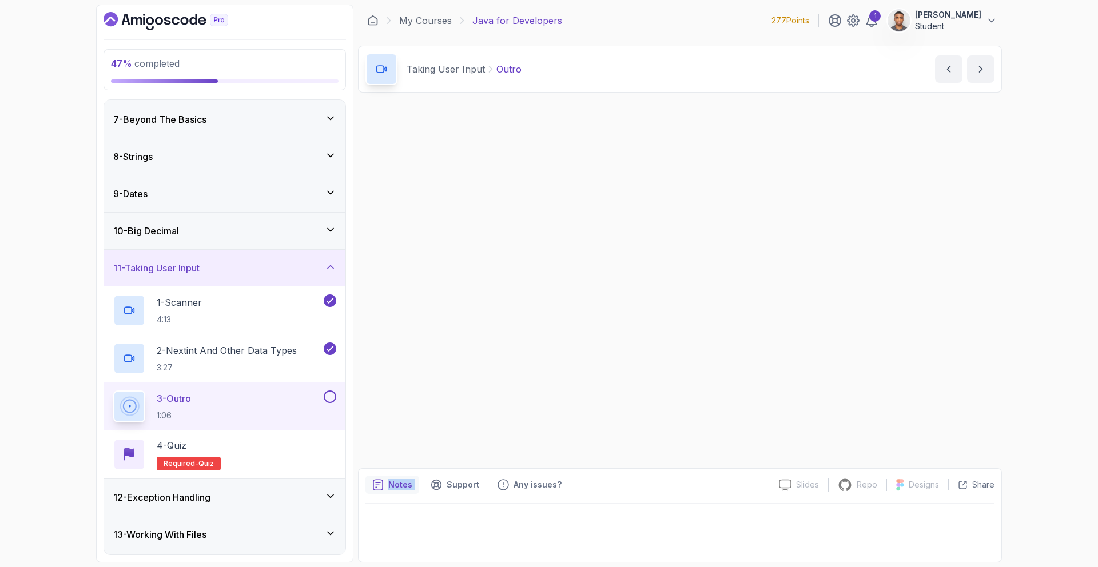
click at [731, 325] on div "Up Next: Quiz Start in 2 second Cancel Mark as completed Slides Slides not avai…" at bounding box center [680, 332] width 644 height 461
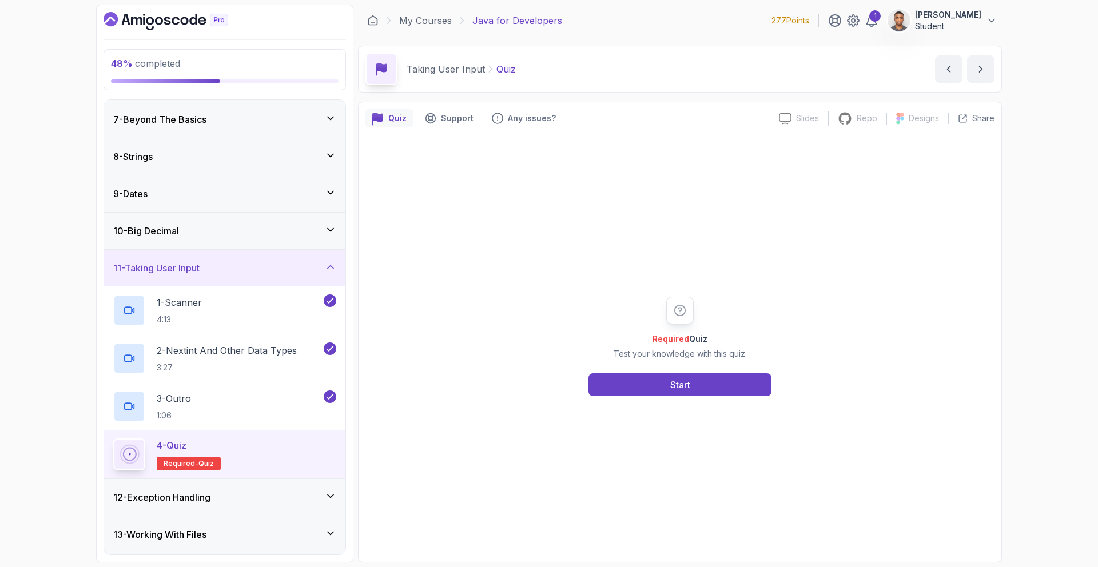
click at [723, 372] on div "Required Quiz Test your knowledge with this quiz. Start" at bounding box center [680, 347] width 220 height 100
click at [723, 380] on button "Start" at bounding box center [679, 384] width 183 height 23
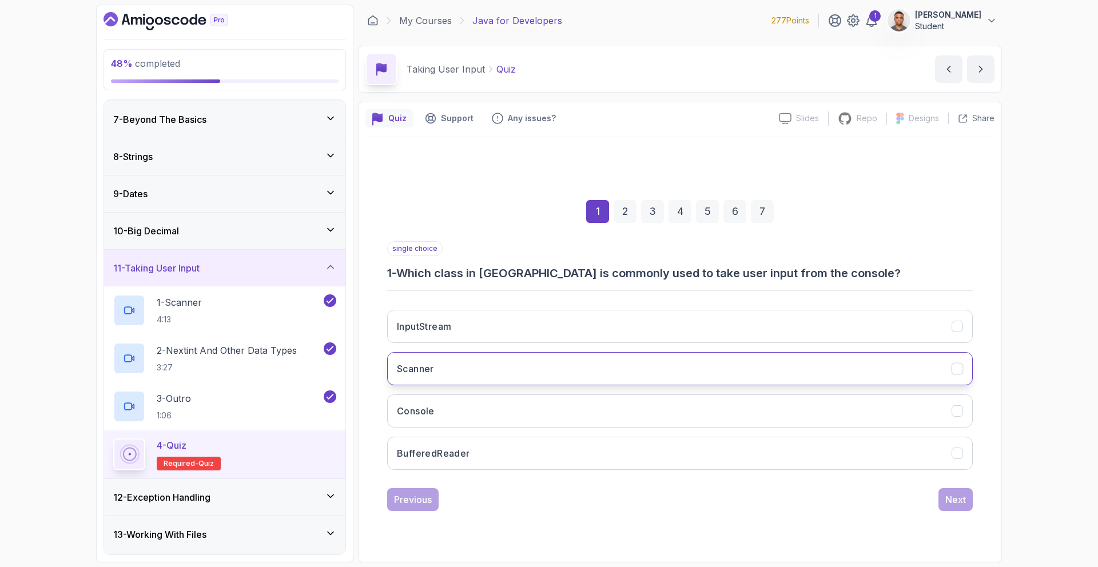
click at [455, 369] on button "Scanner" at bounding box center [680, 368] width 586 height 33
click at [964, 502] on div "Next" at bounding box center [955, 500] width 21 height 14
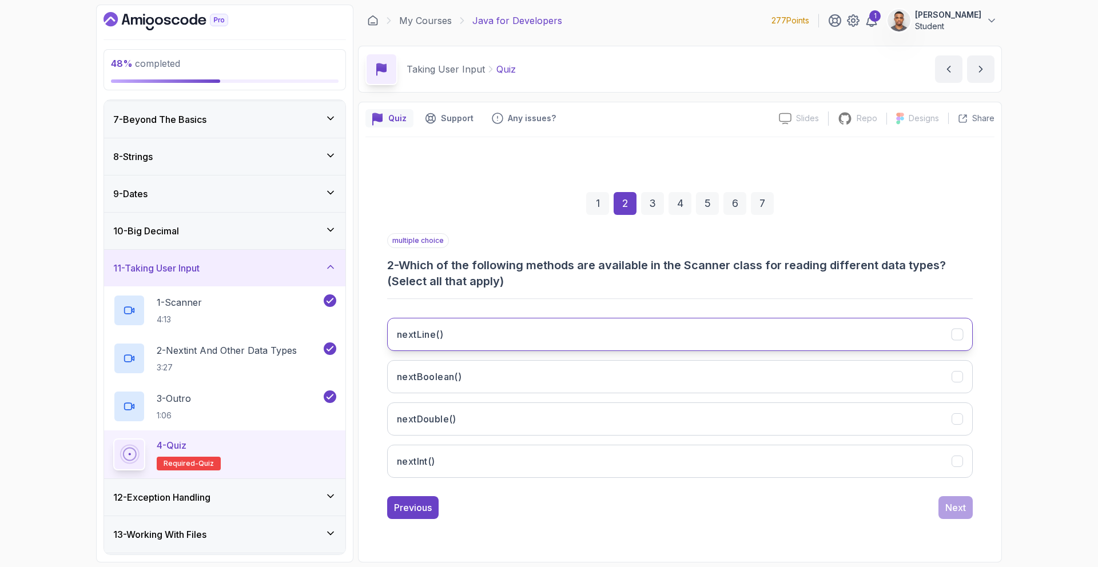
click at [561, 342] on button "nextLine()" at bounding box center [680, 334] width 586 height 33
click at [555, 364] on button "nextBoolean()" at bounding box center [680, 376] width 586 height 33
click at [519, 456] on button "nextInt()" at bounding box center [680, 461] width 586 height 33
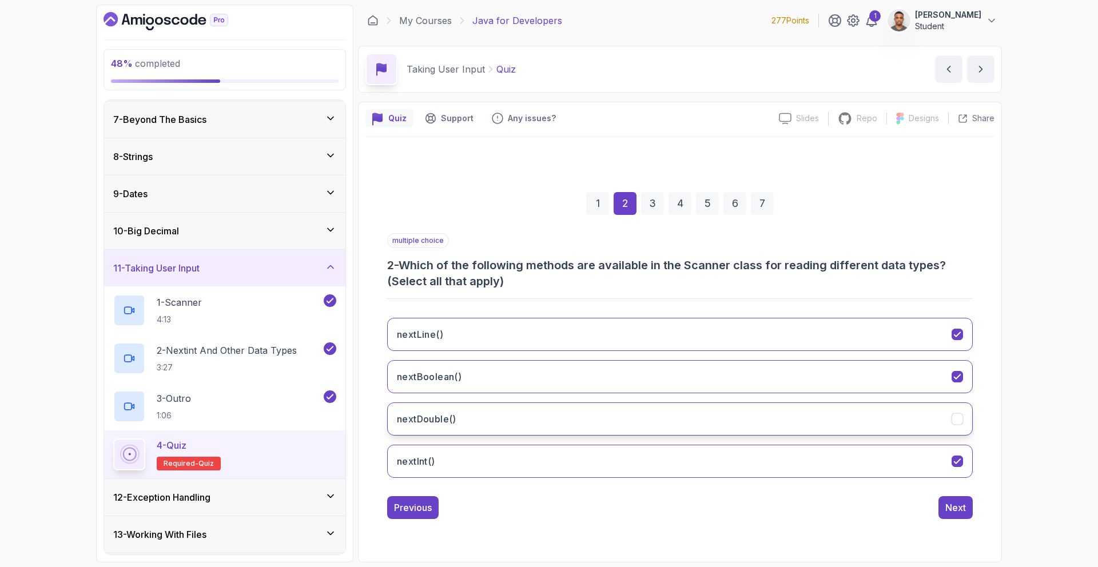
click at [590, 425] on button "nextDouble()" at bounding box center [680, 419] width 586 height 33
click at [951, 504] on div "Next" at bounding box center [955, 508] width 21 height 14
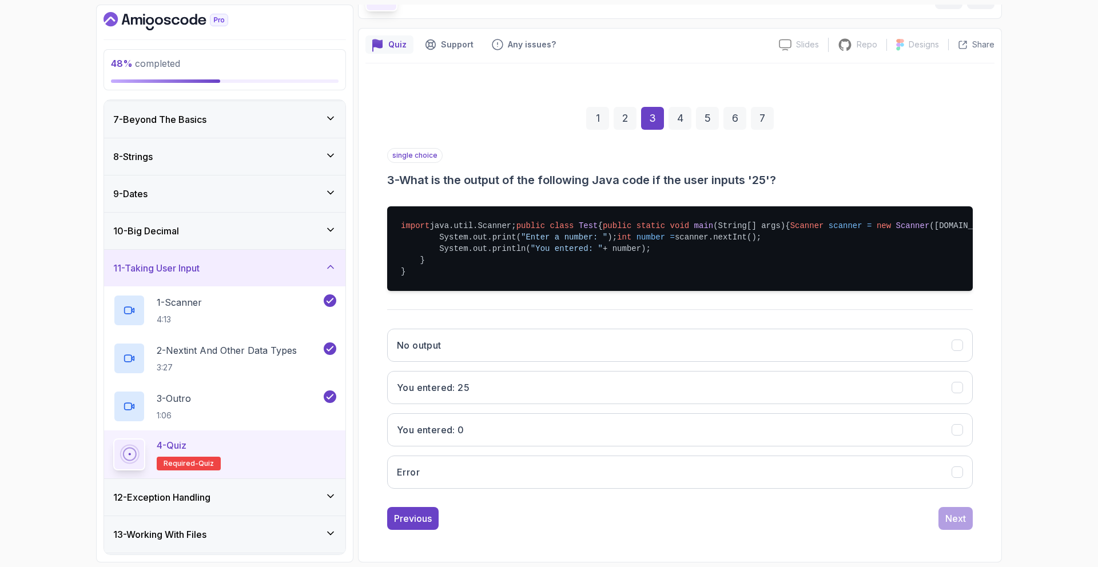
scroll to position [120, 0]
click at [455, 397] on button "You entered: 25" at bounding box center [680, 387] width 586 height 33
click at [948, 523] on div "Next" at bounding box center [955, 519] width 21 height 14
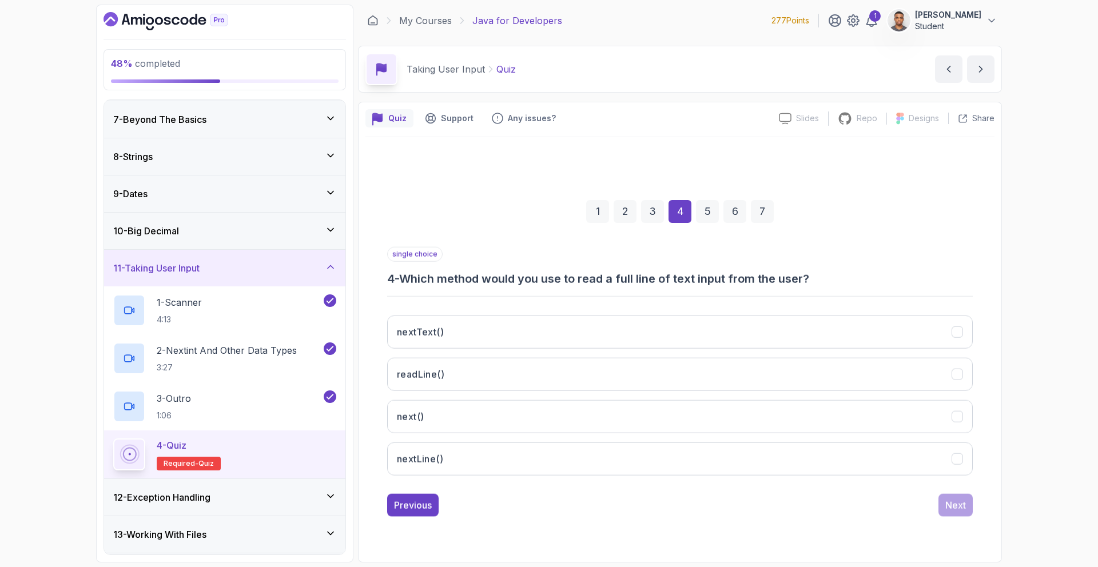
scroll to position [0, 0]
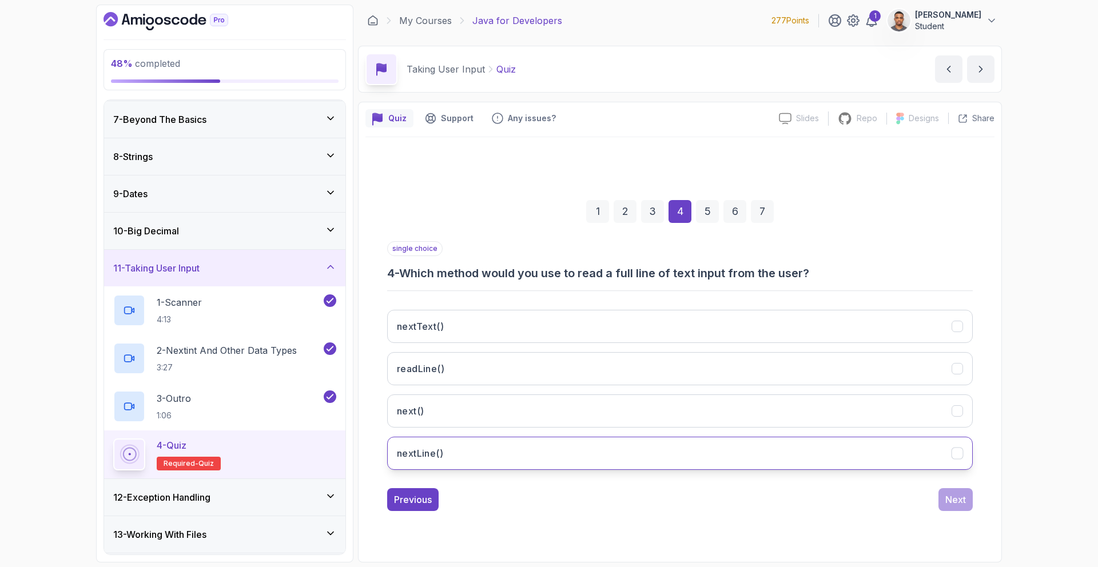
click at [456, 450] on button "nextLine()" at bounding box center [680, 453] width 586 height 33
click at [945, 499] on div "Next" at bounding box center [955, 500] width 21 height 14
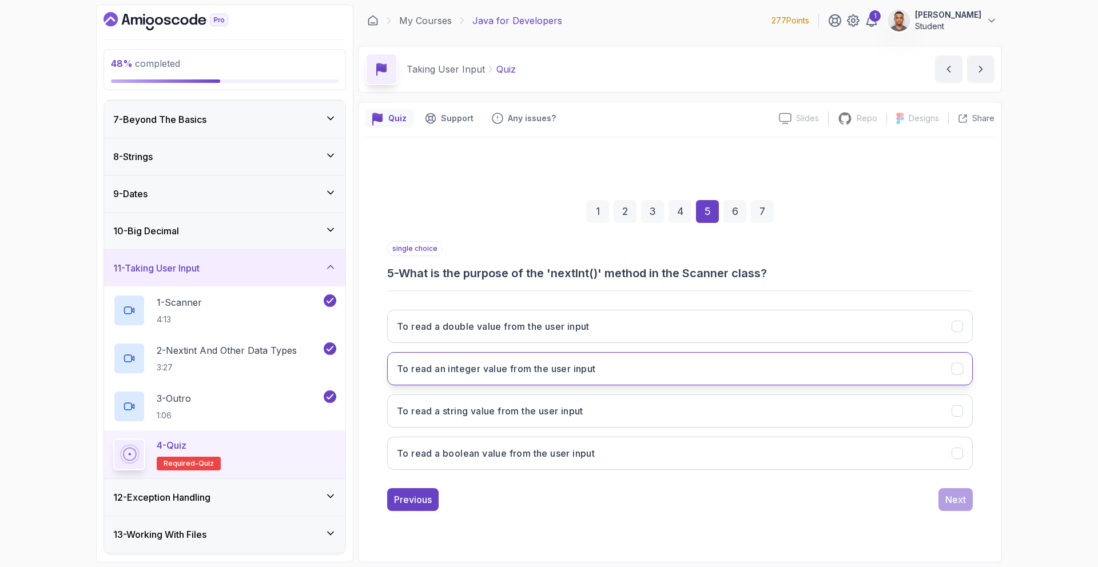
drag, startPoint x: 594, startPoint y: 380, endPoint x: 607, endPoint y: 384, distance: 13.7
click at [596, 381] on button "To read an integer value from the user input" at bounding box center [680, 368] width 586 height 33
click at [950, 495] on div "Next" at bounding box center [955, 500] width 21 height 14
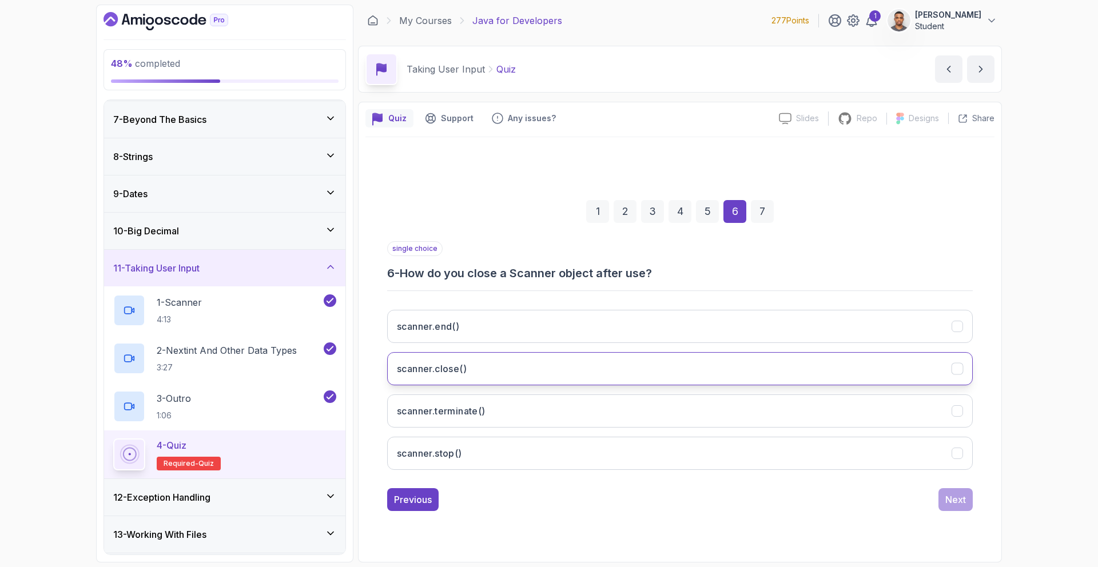
click at [465, 373] on h3 "scanner.close()" at bounding box center [432, 369] width 70 height 14
click at [969, 496] on button "Next" at bounding box center [955, 499] width 34 height 23
click at [480, 363] on h3 "To reset the input stream" at bounding box center [453, 369] width 113 height 14
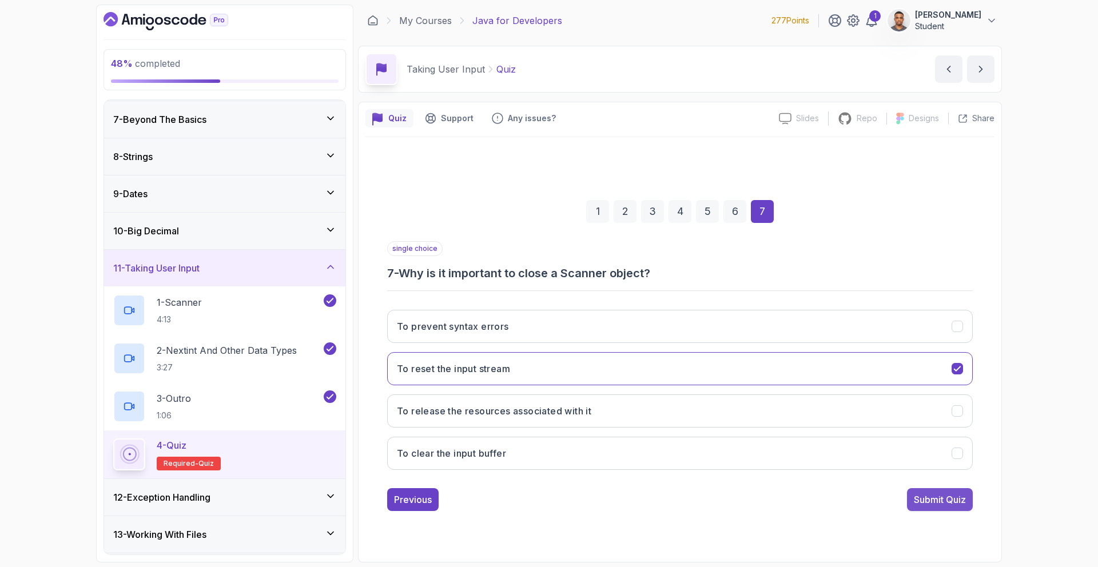
click at [939, 499] on div "Submit Quiz" at bounding box center [940, 500] width 52 height 14
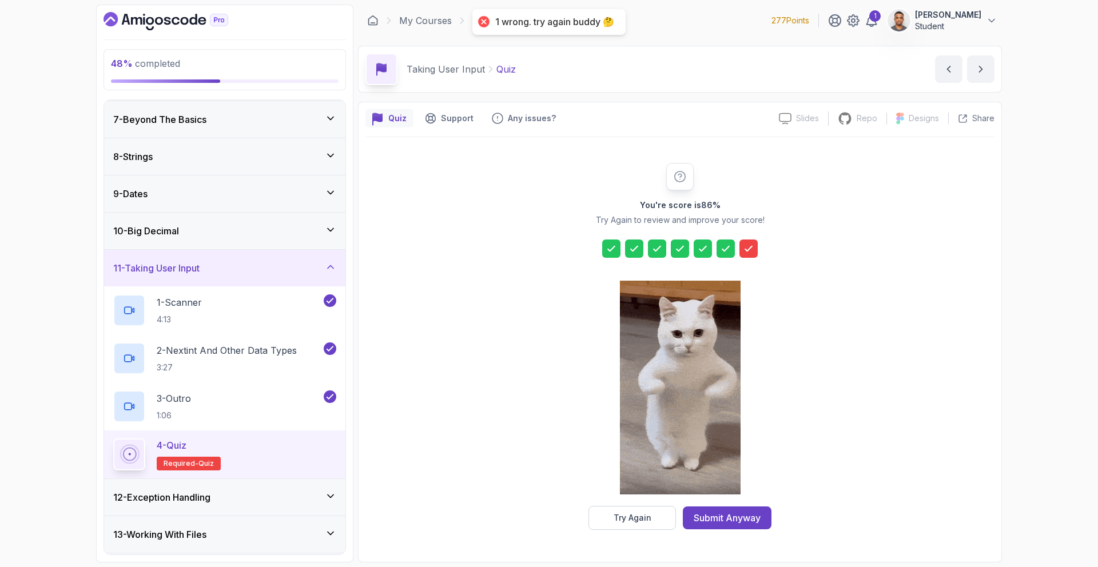
click at [647, 520] on div "Try Again" at bounding box center [633, 517] width 38 height 11
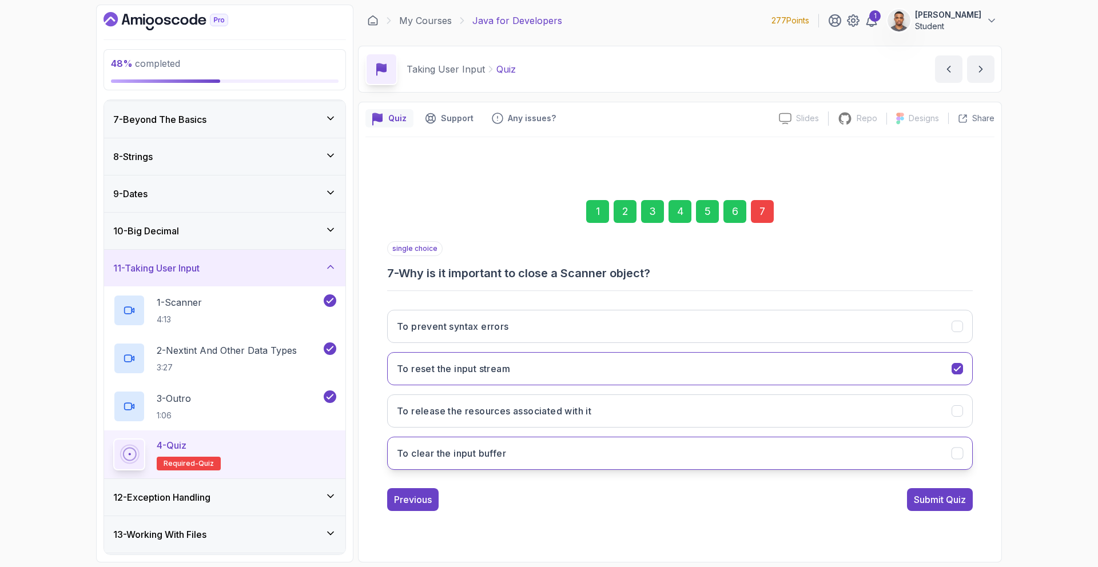
drag, startPoint x: 539, startPoint y: 449, endPoint x: 567, endPoint y: 453, distance: 28.9
click at [543, 449] on button "To clear the input buffer" at bounding box center [680, 453] width 586 height 33
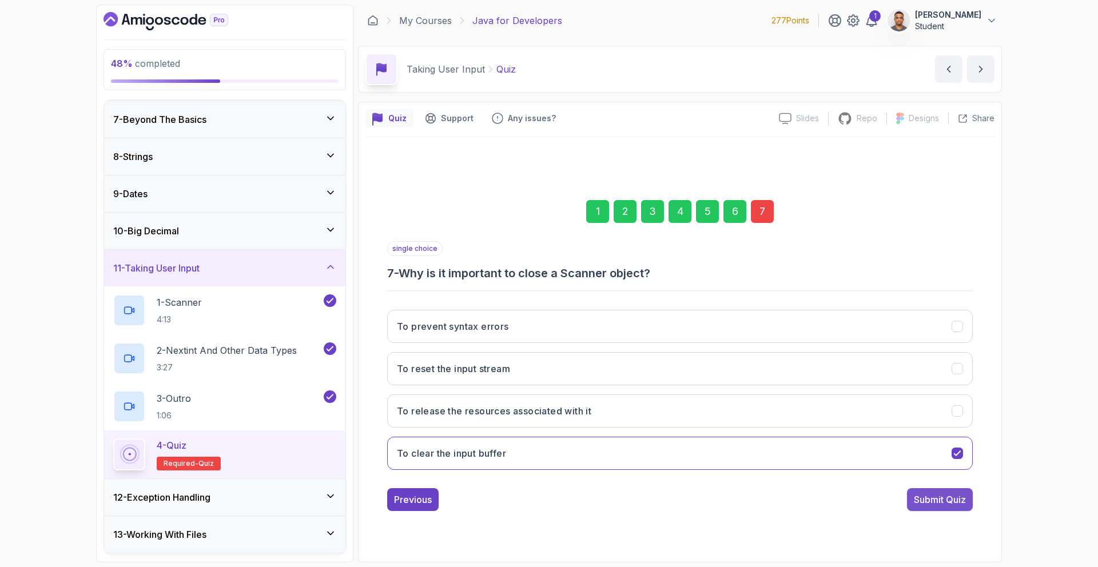
click at [931, 501] on div "Submit Quiz" at bounding box center [940, 500] width 52 height 14
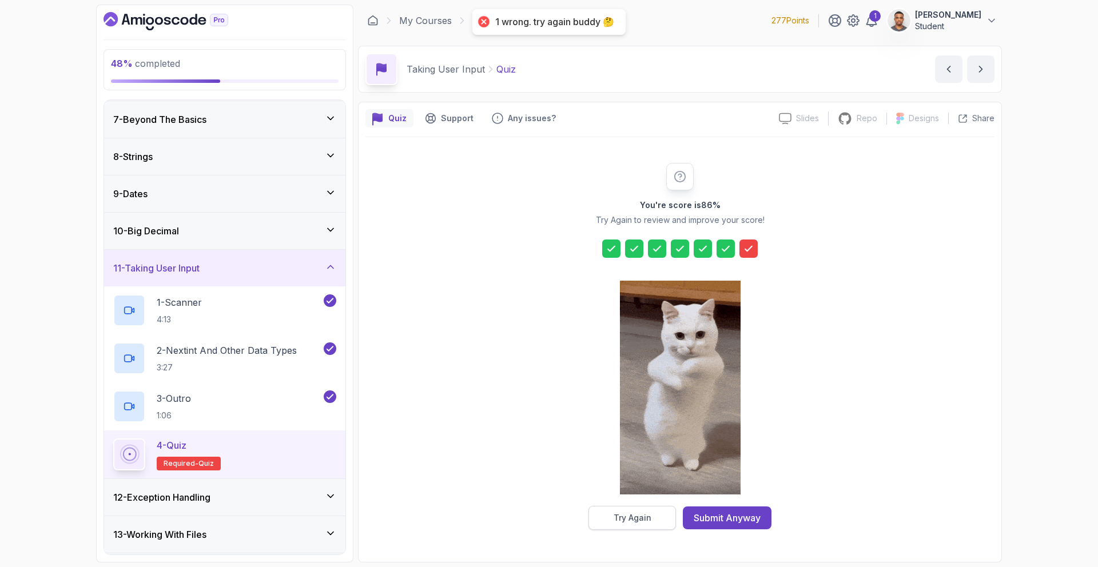
click at [651, 520] on button "Try Again" at bounding box center [631, 518] width 87 height 24
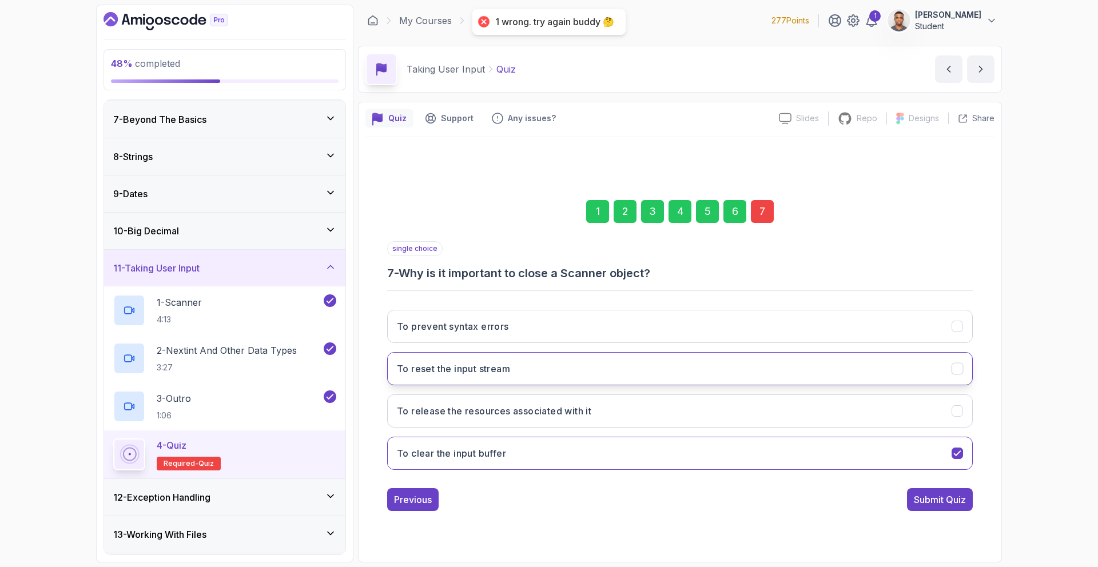
drag, startPoint x: 498, startPoint y: 333, endPoint x: 624, endPoint y: 378, distance: 134.2
click at [503, 336] on button "To prevent syntax errors" at bounding box center [680, 326] width 586 height 33
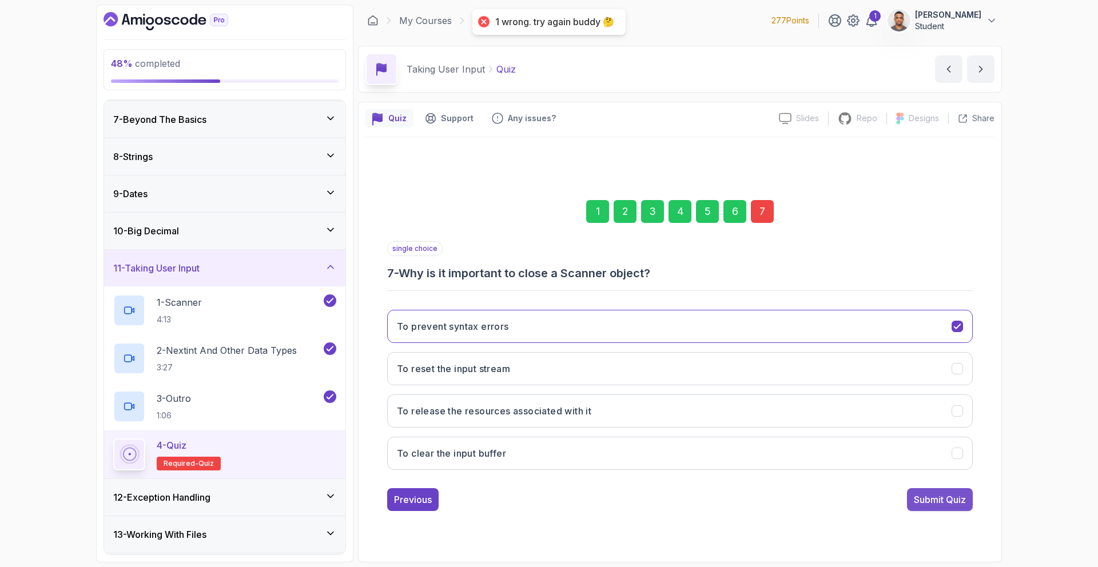
click at [914, 493] on div "Submit Quiz" at bounding box center [940, 500] width 52 height 14
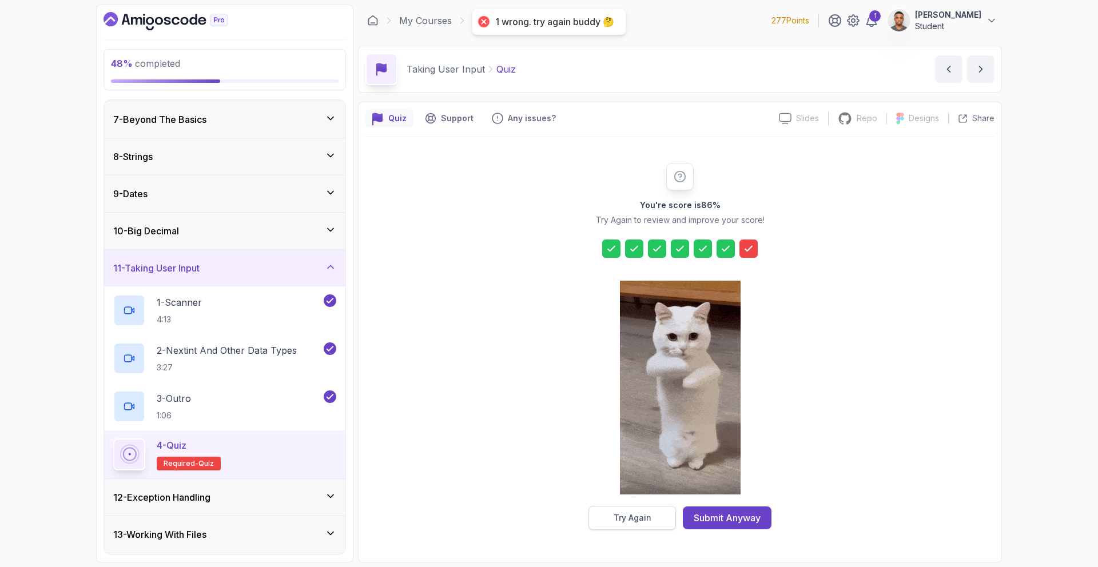
click at [641, 517] on div "Try Again" at bounding box center [633, 517] width 38 height 11
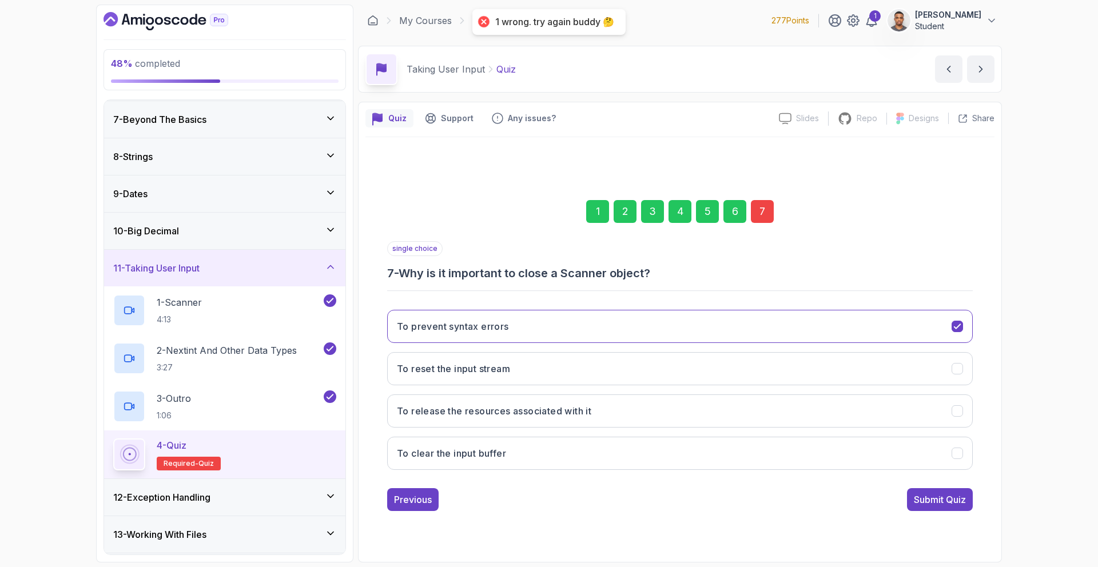
drag, startPoint x: 499, startPoint y: 414, endPoint x: 577, endPoint y: 432, distance: 80.3
click at [499, 414] on h3 "To release the resources associated with it" at bounding box center [494, 411] width 194 height 14
click at [917, 507] on button "Submit Quiz" at bounding box center [940, 499] width 66 height 23
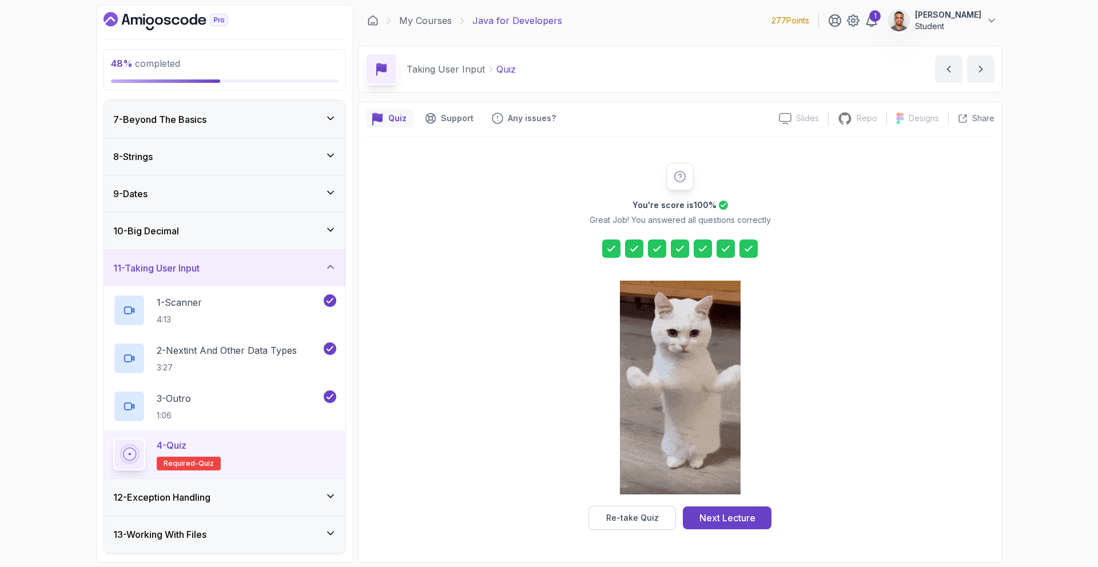
click at [711, 516] on div "Next Lecture" at bounding box center [727, 518] width 56 height 14
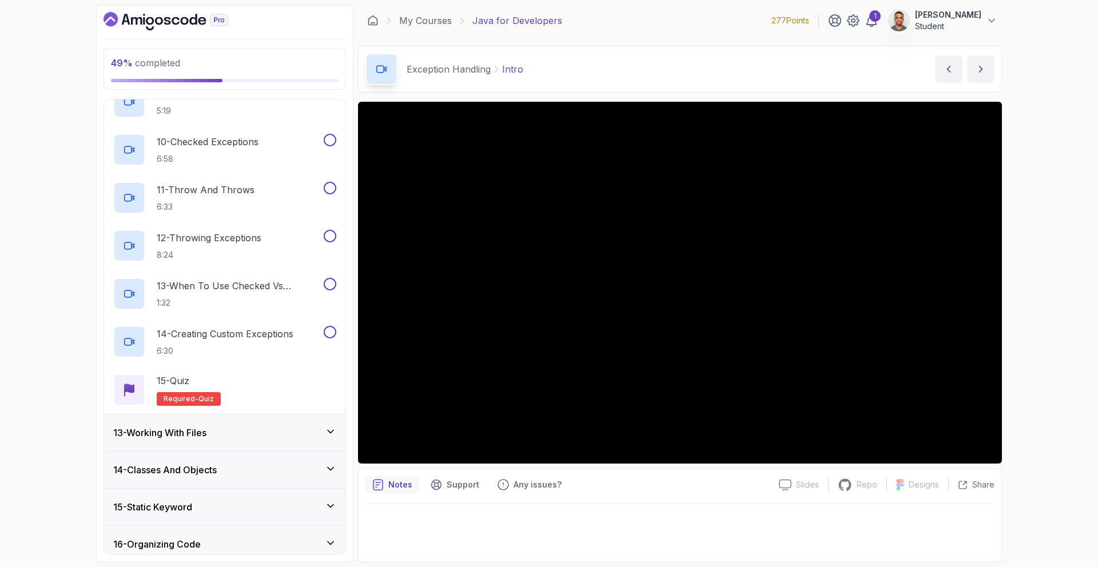
scroll to position [376, 0]
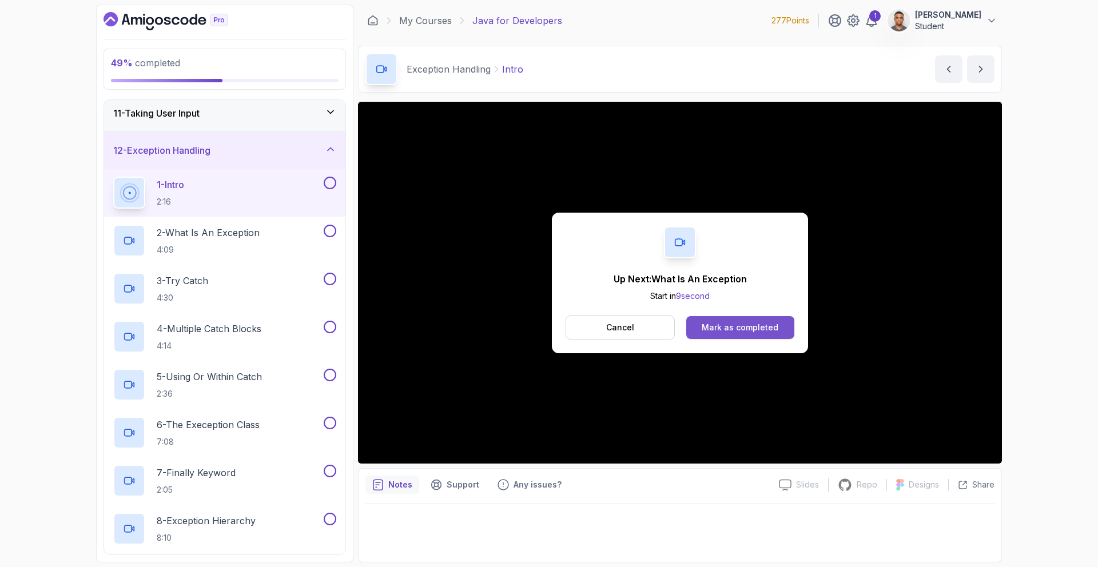
click at [771, 329] on div "Mark as completed" at bounding box center [740, 327] width 77 height 11
